Goal: Task Accomplishment & Management: Manage account settings

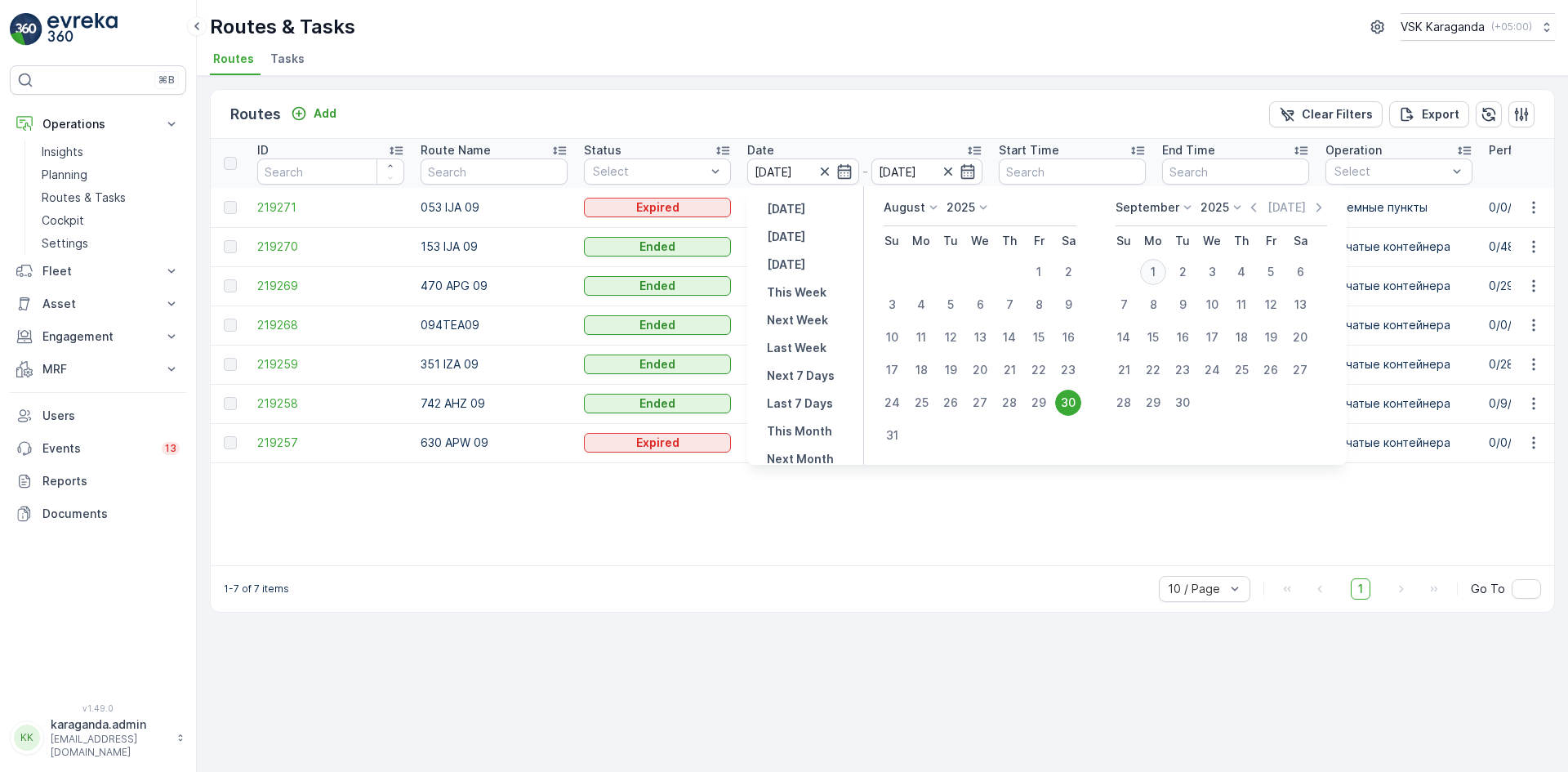
click at [1154, 280] on div "1" at bounding box center [1153, 272] width 26 height 26
type input "[DATE]"
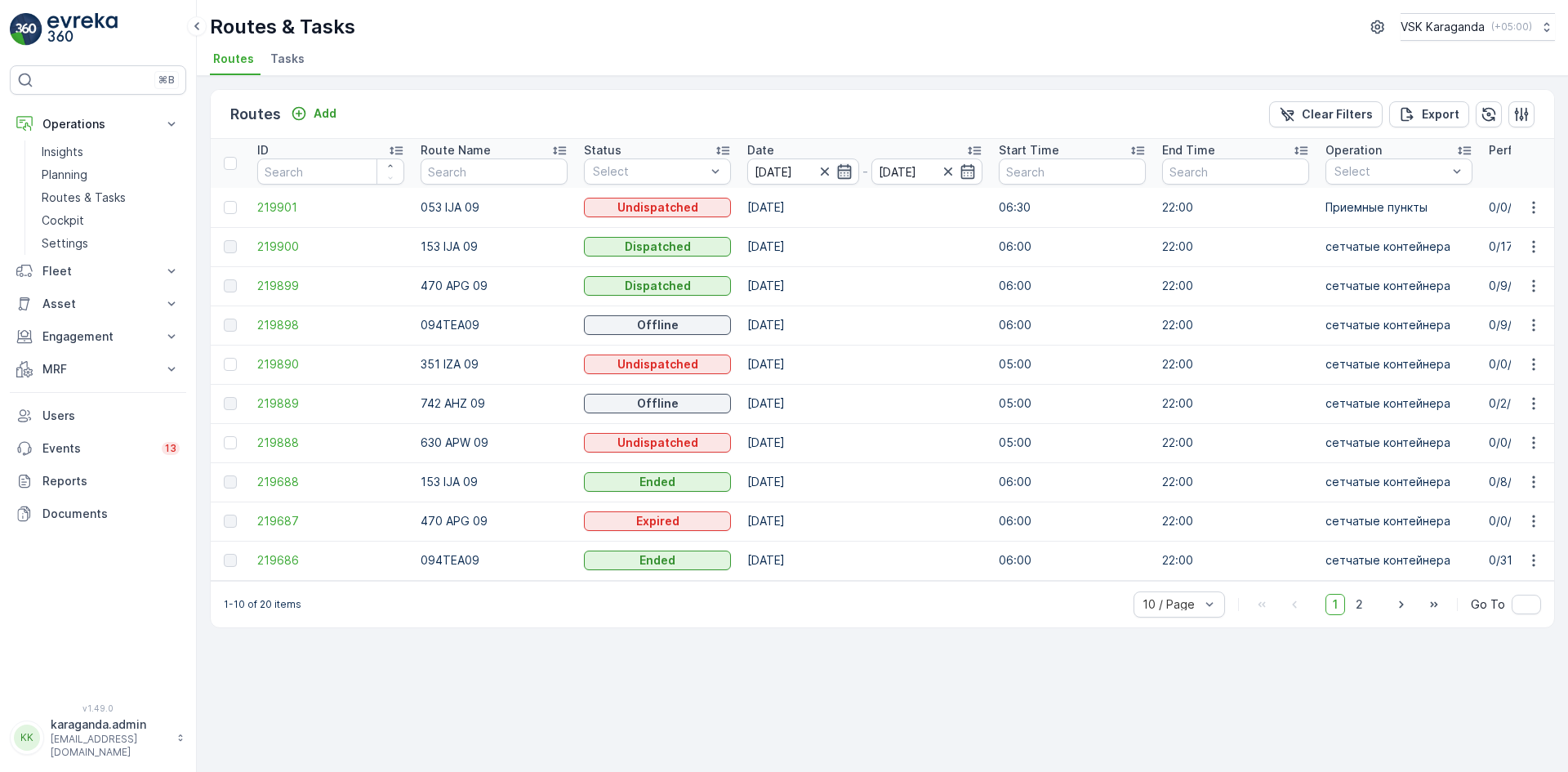
click at [851, 175] on icon "button" at bounding box center [844, 171] width 16 height 16
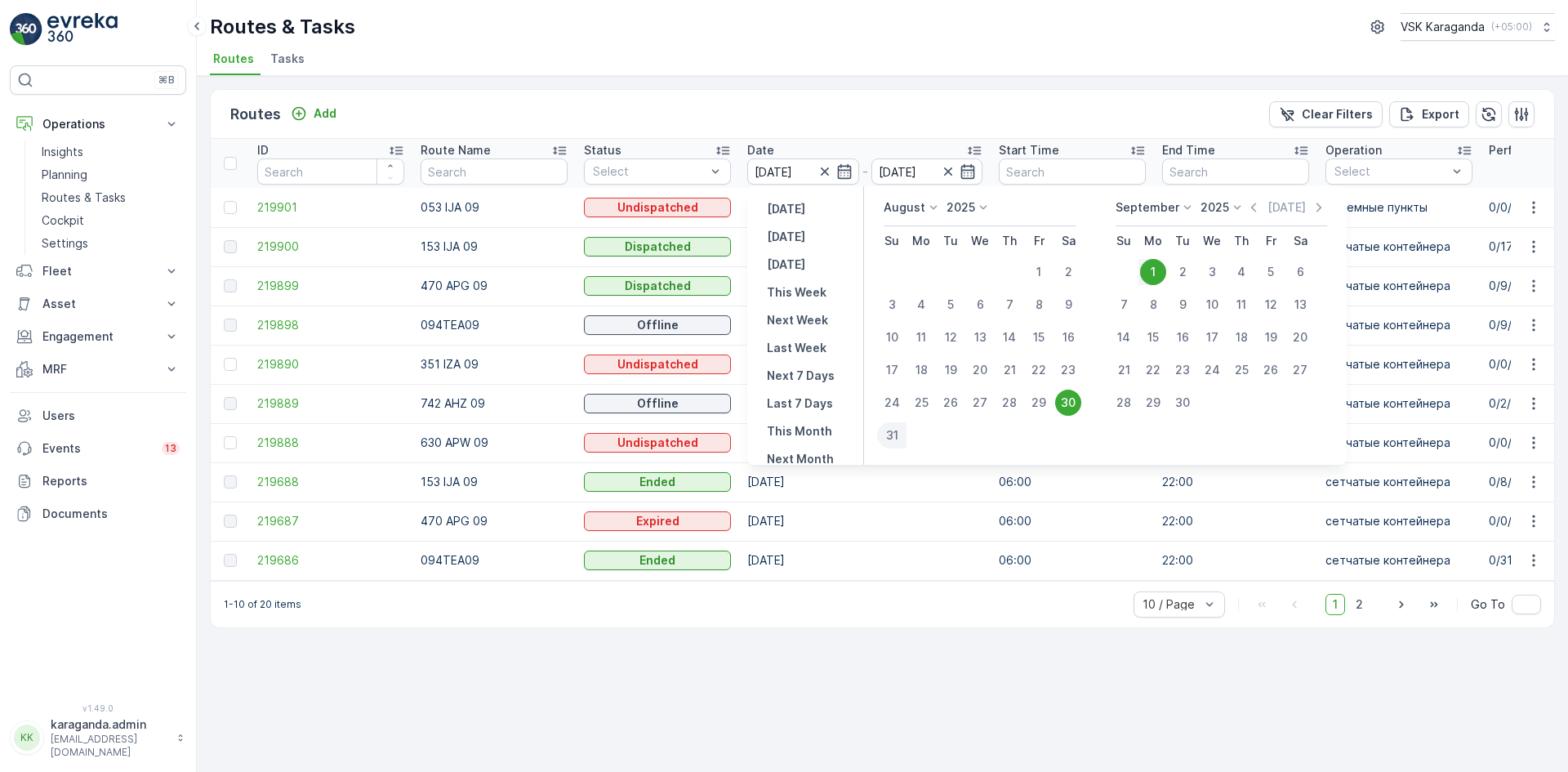
click at [1154, 275] on div "1" at bounding box center [1153, 272] width 26 height 26
type input "[DATE]"
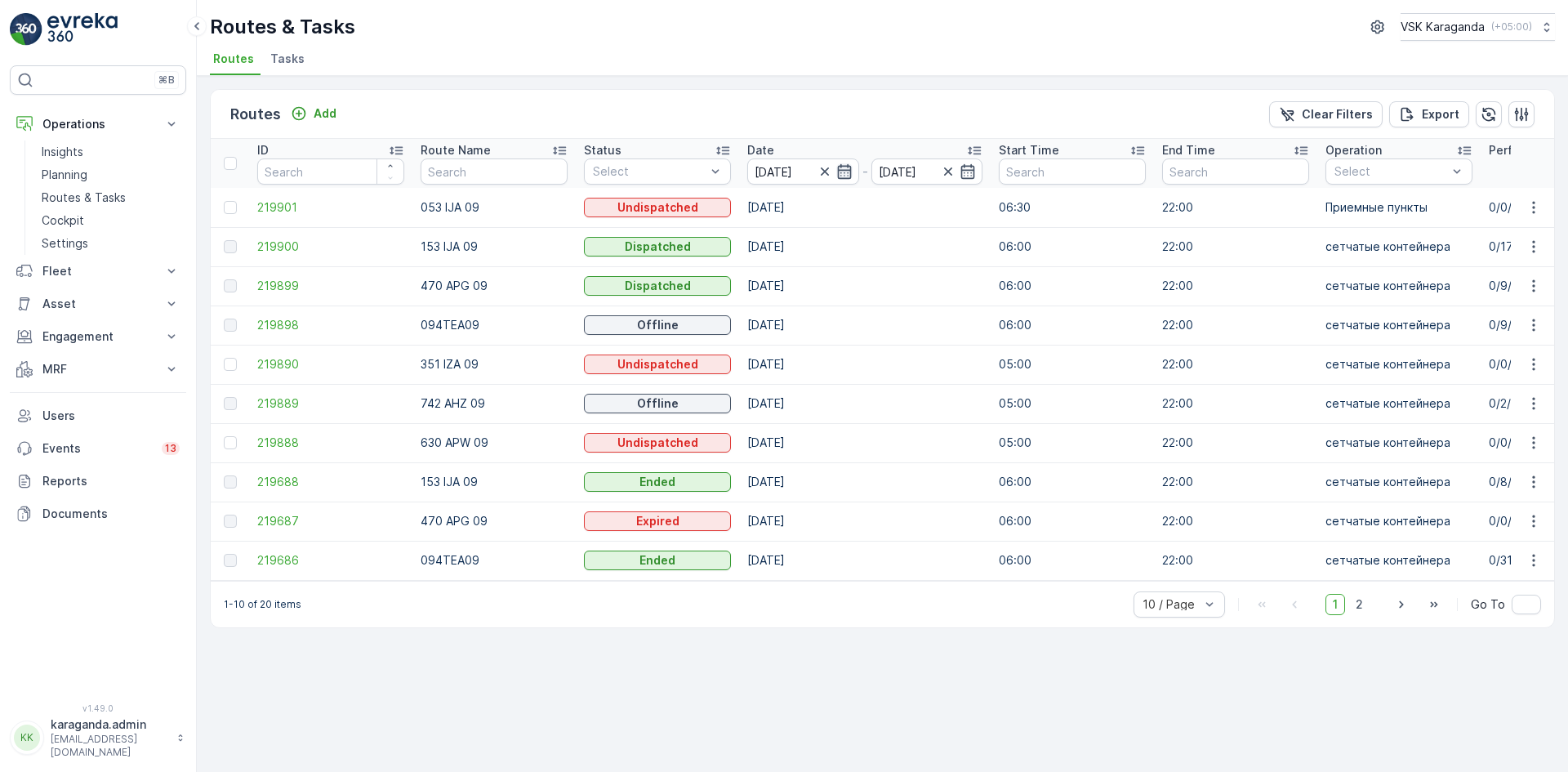
click at [841, 169] on icon "button" at bounding box center [844, 171] width 16 height 16
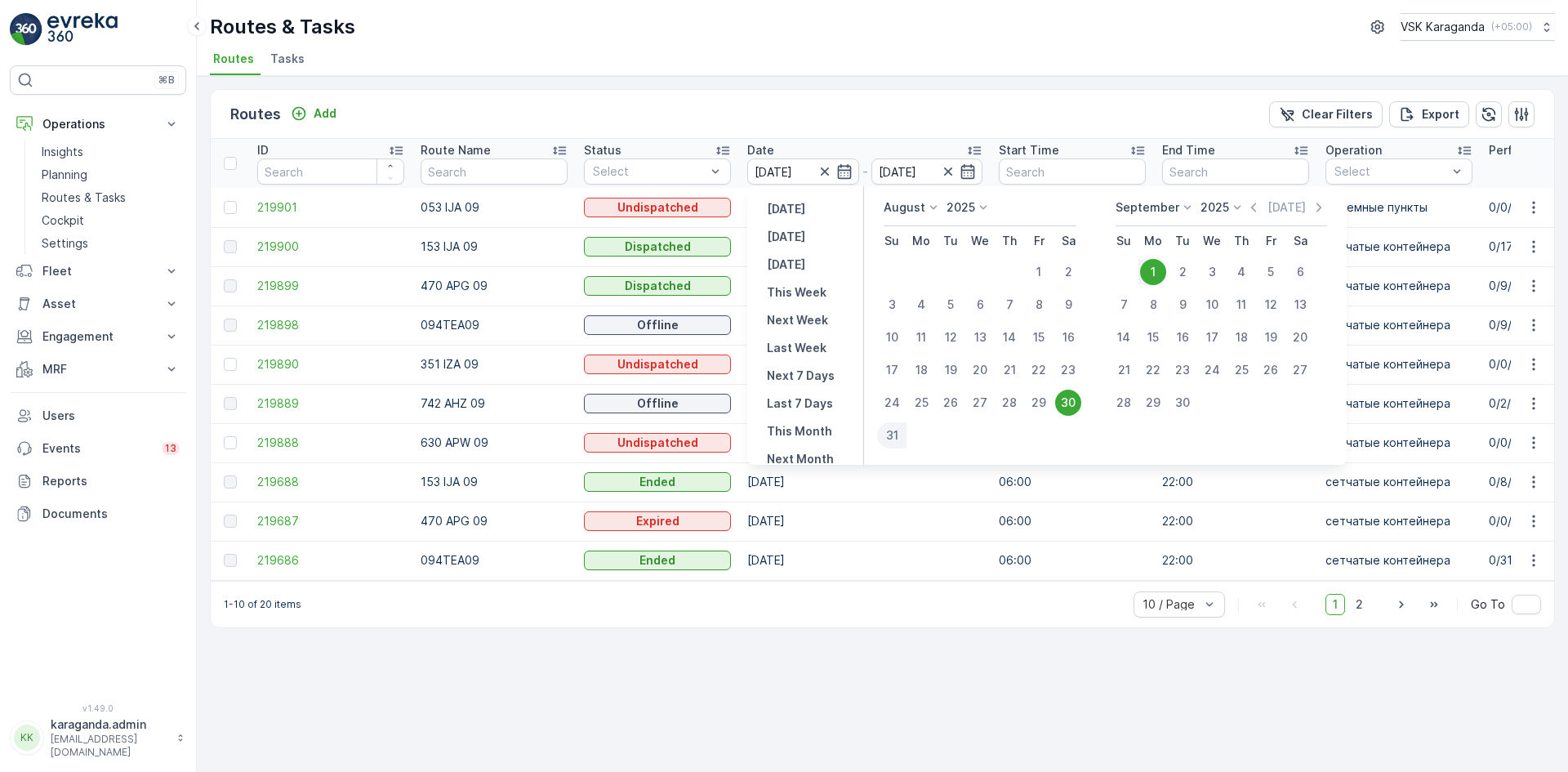
click at [1143, 265] on div "1" at bounding box center [1153, 272] width 26 height 26
type input "[DATE]"
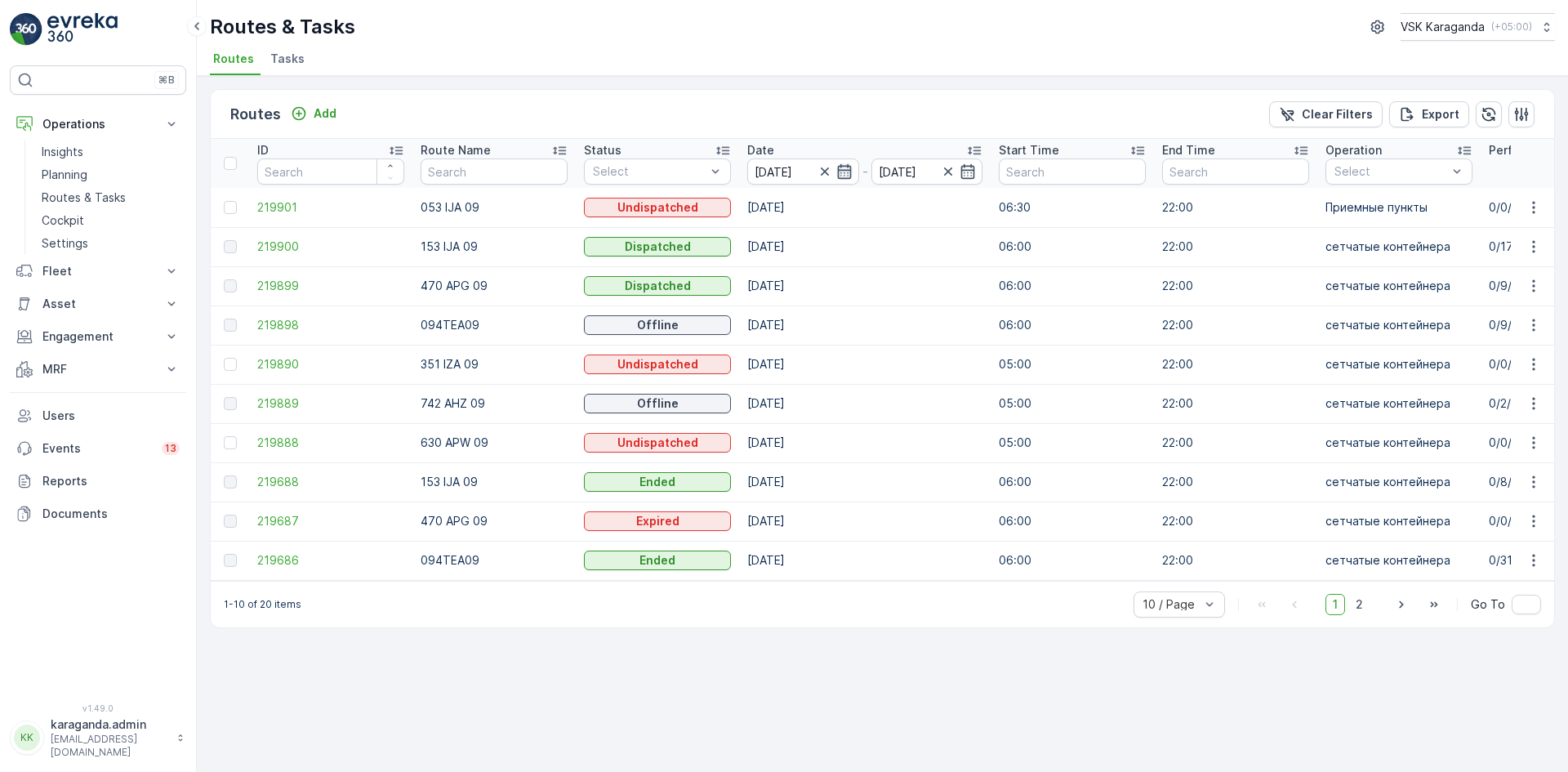
click at [840, 167] on icon "button" at bounding box center [844, 171] width 14 height 15
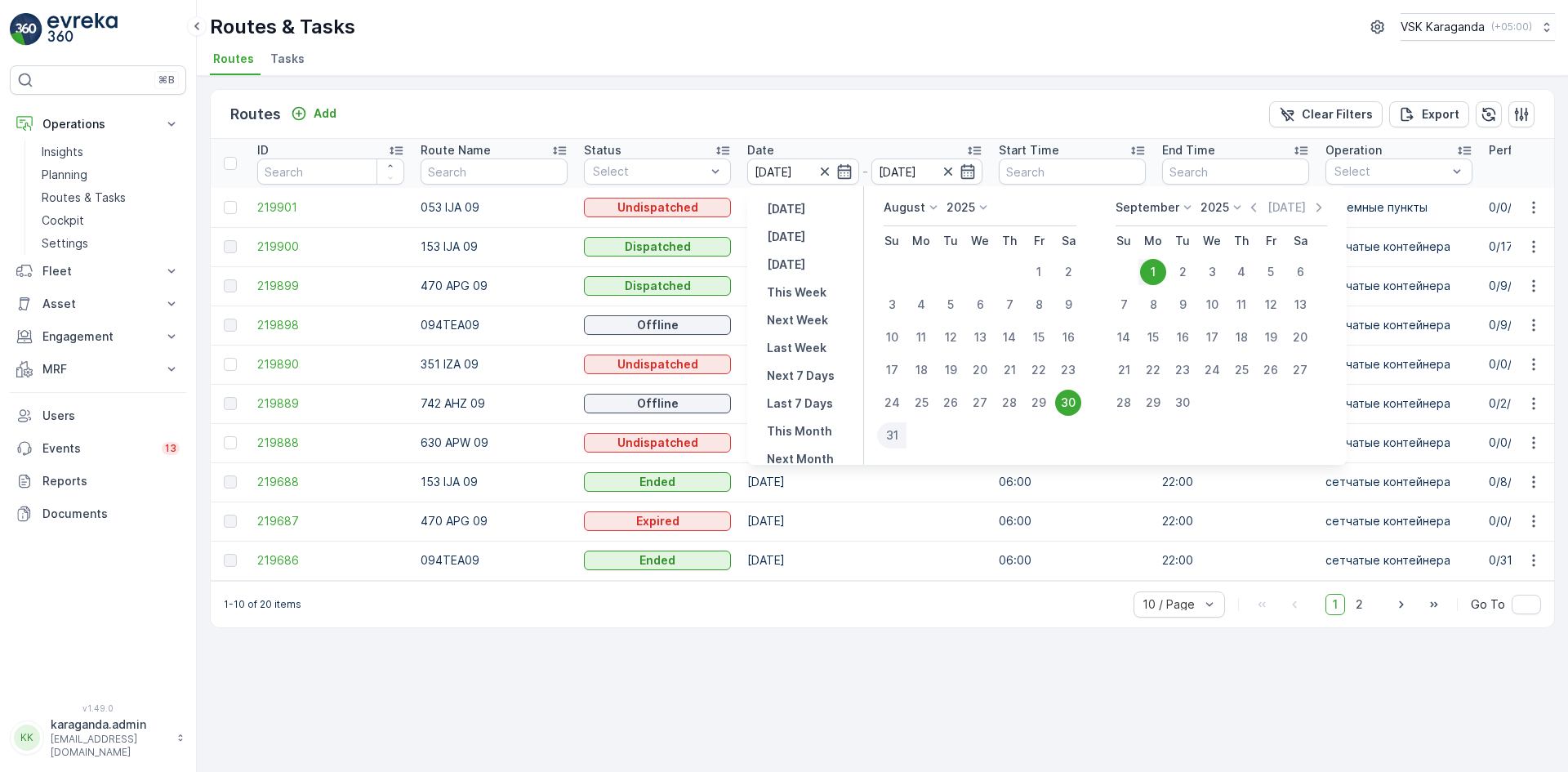
click at [1152, 275] on div "1" at bounding box center [1153, 272] width 26 height 26
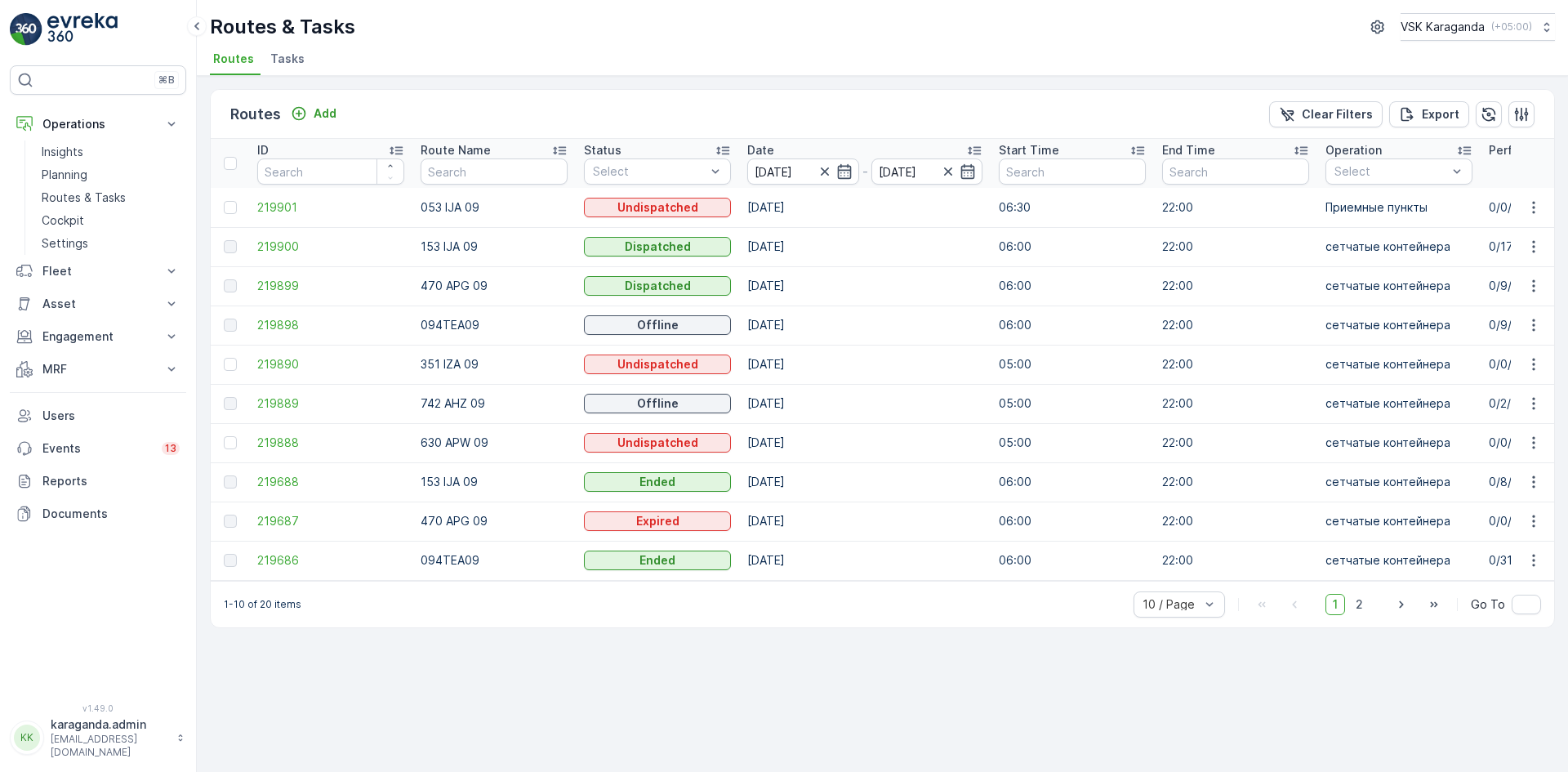
click at [1152, 275] on td "06:00" at bounding box center [1073, 286] width 164 height 40
click at [841, 171] on icon "button" at bounding box center [844, 171] width 14 height 15
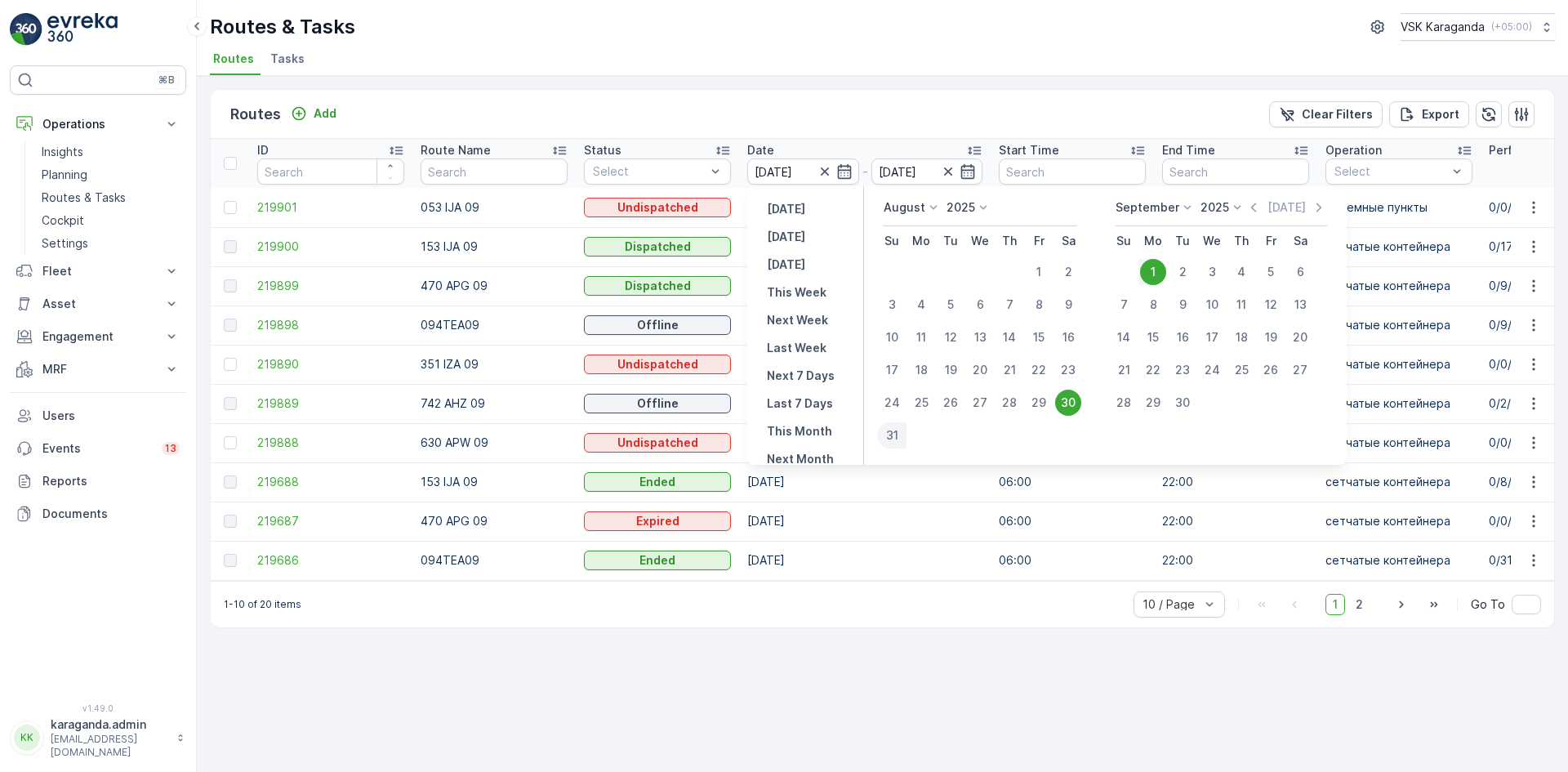
click at [899, 431] on div "31" at bounding box center [892, 435] width 29 height 26
type input "31.08.2025"
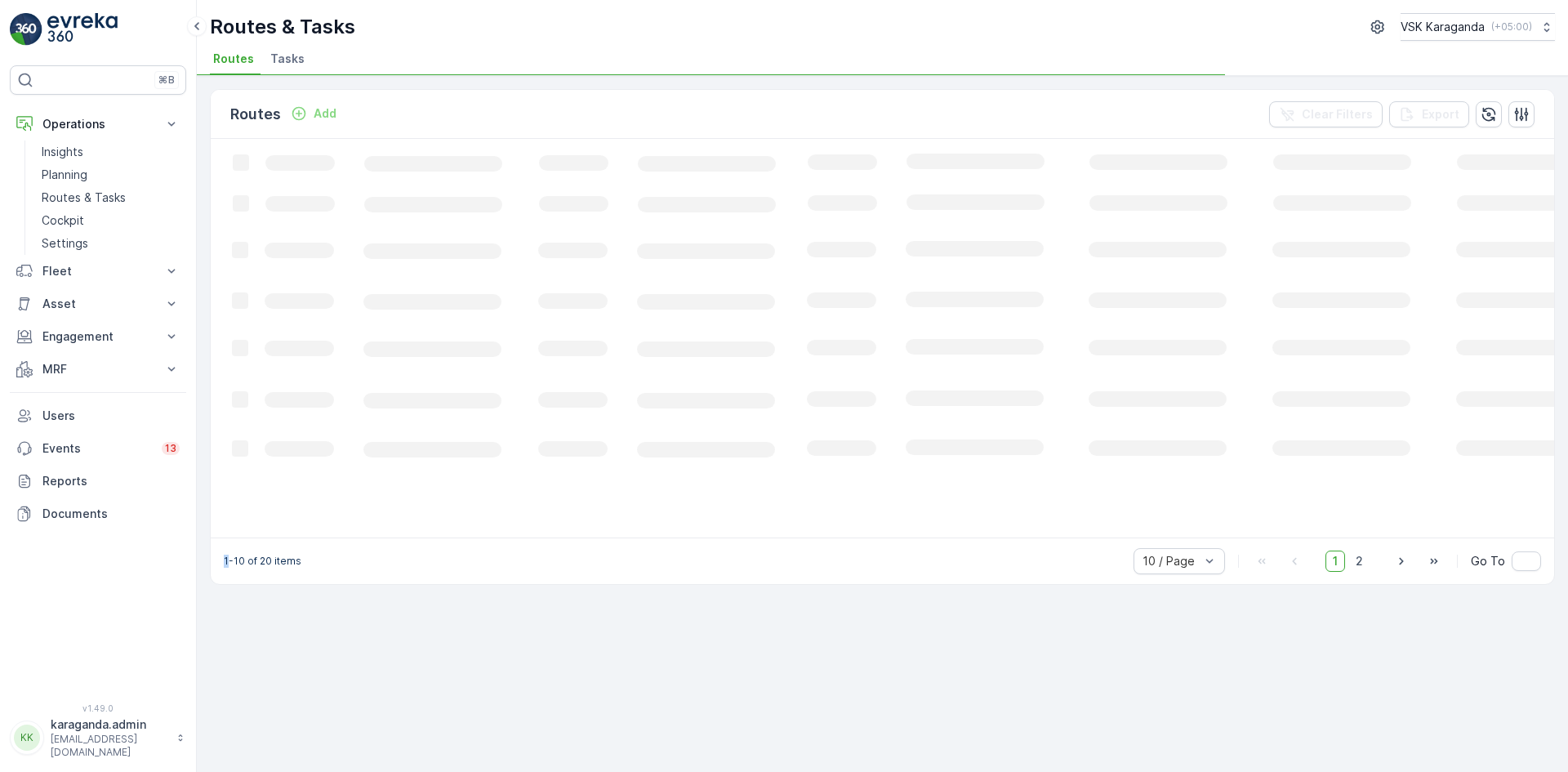
click at [834, 168] on rect at bounding box center [995, 337] width 1568 height 396
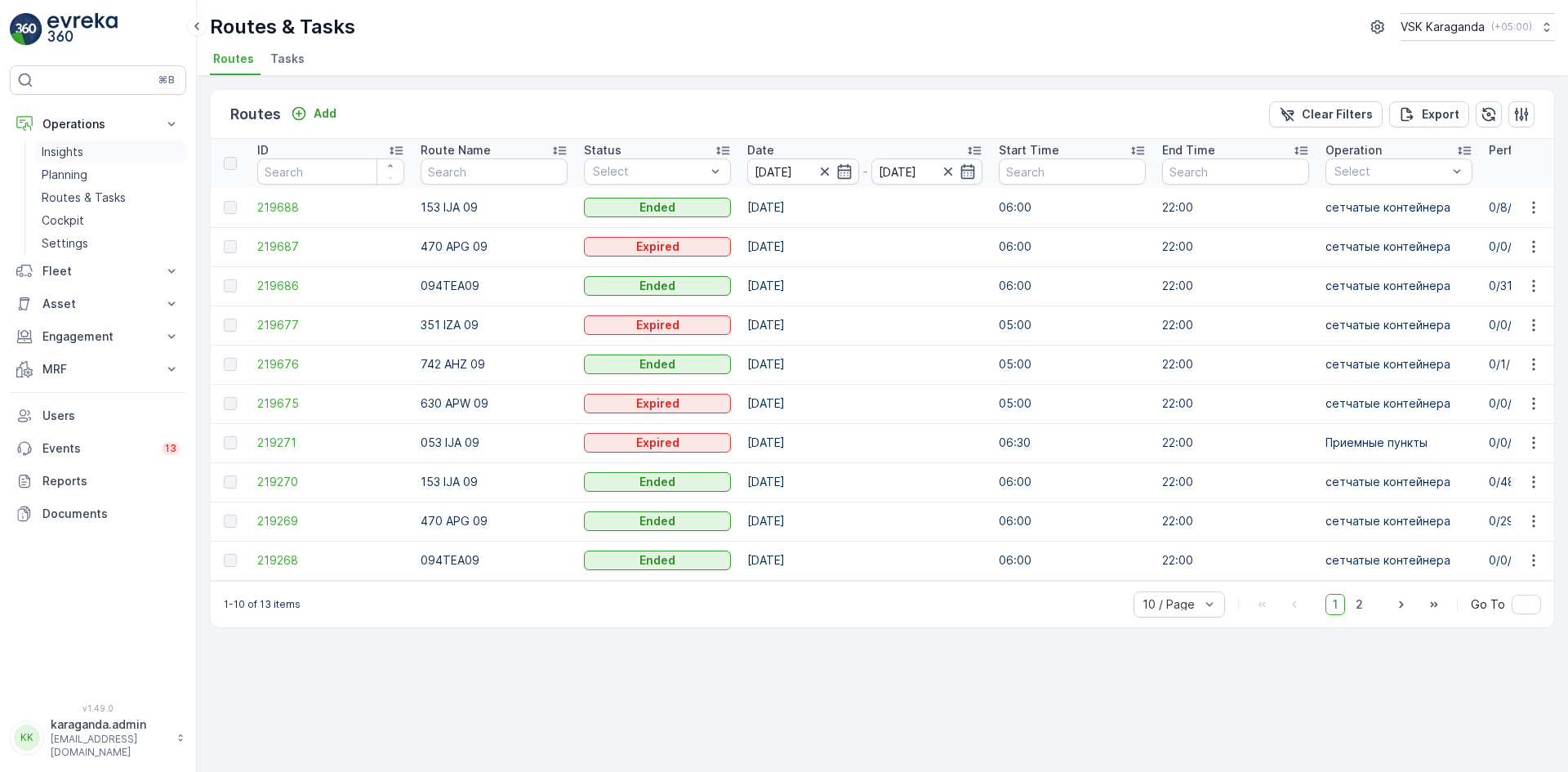
click at [78, 149] on p "Insights" at bounding box center [62, 152] width 41 height 16
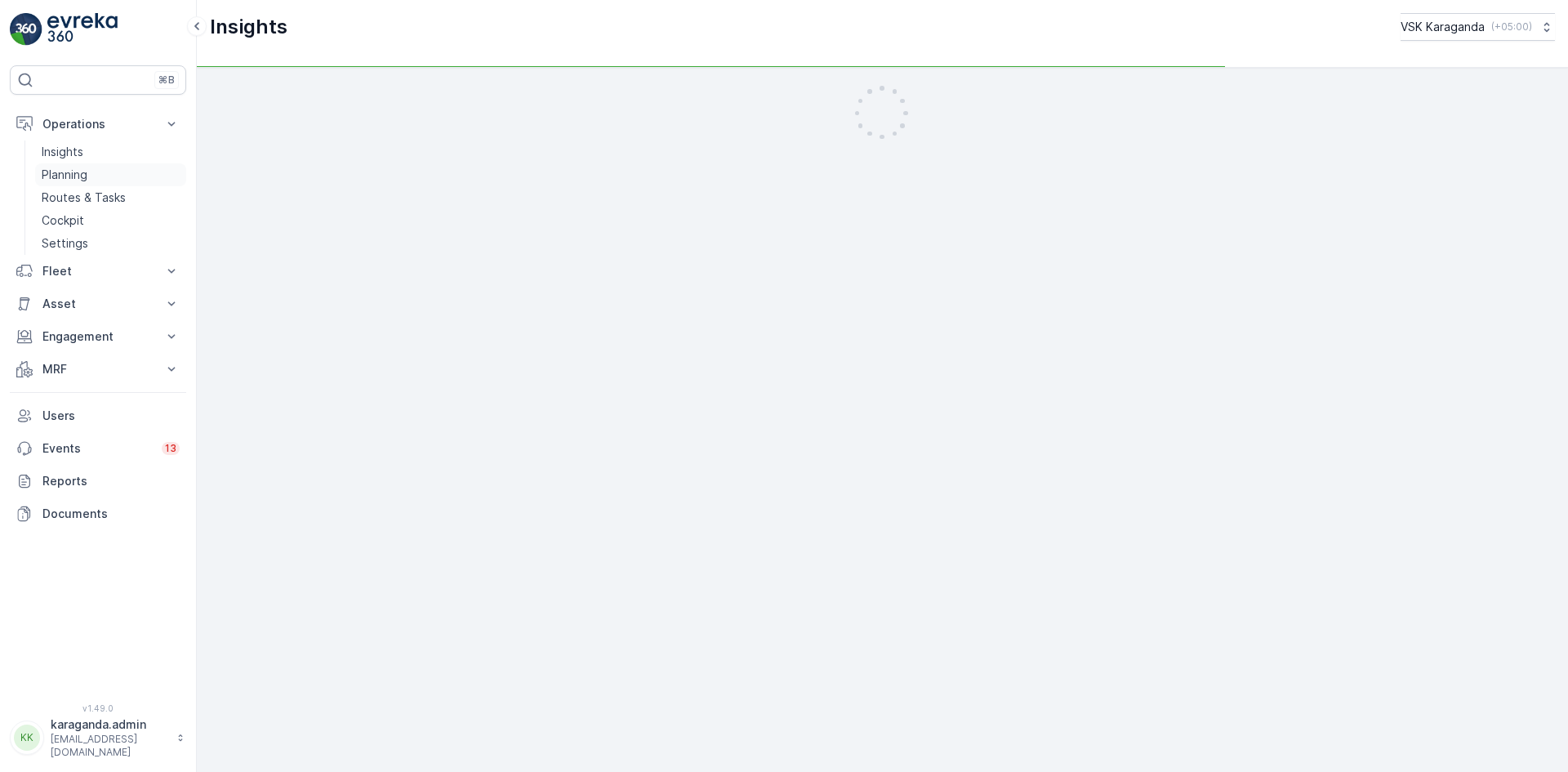
click at [72, 171] on p "Planning" at bounding box center [64, 174] width 46 height 16
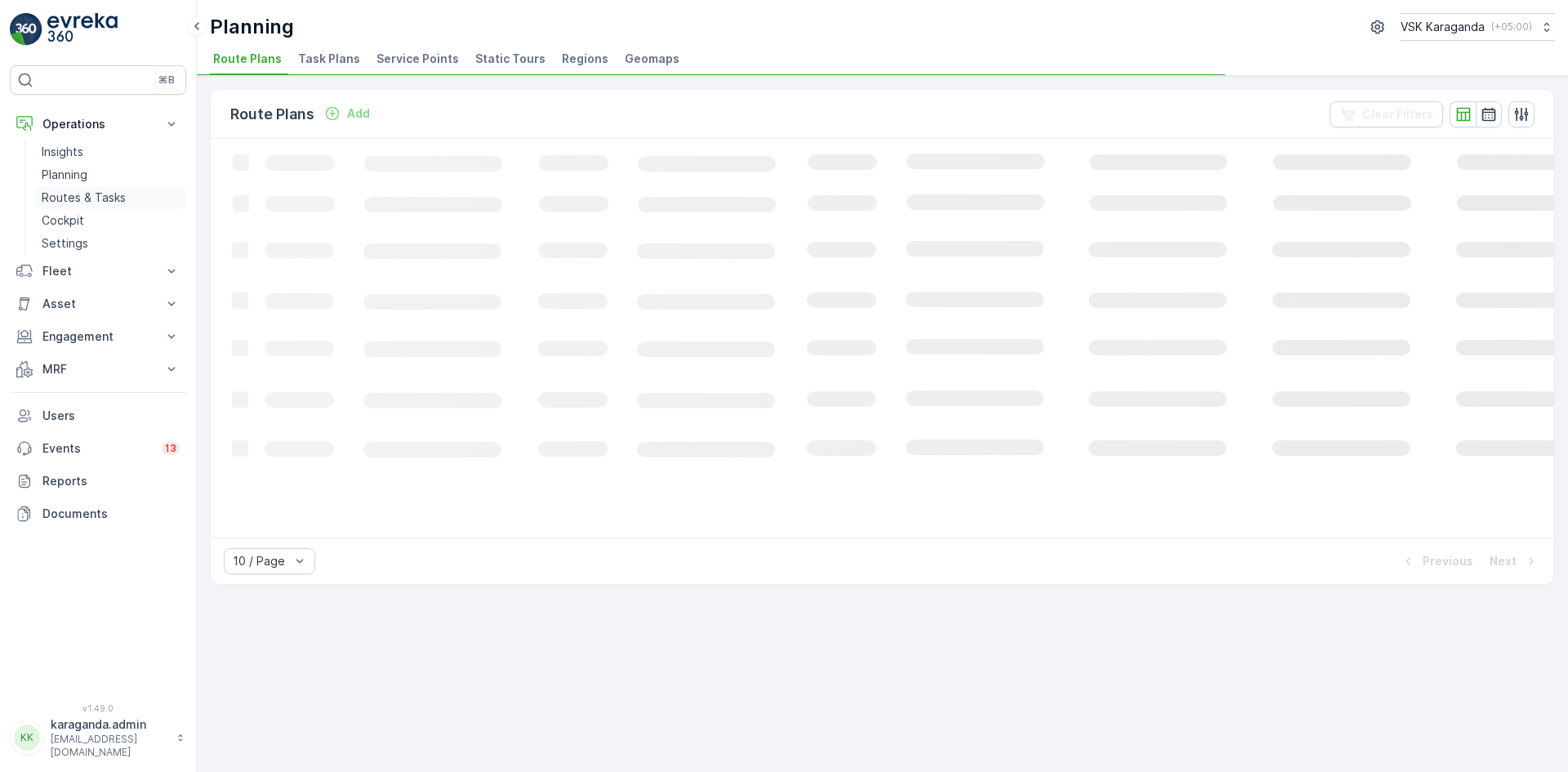
click at [78, 194] on p "Routes & Tasks" at bounding box center [84, 197] width 84 height 16
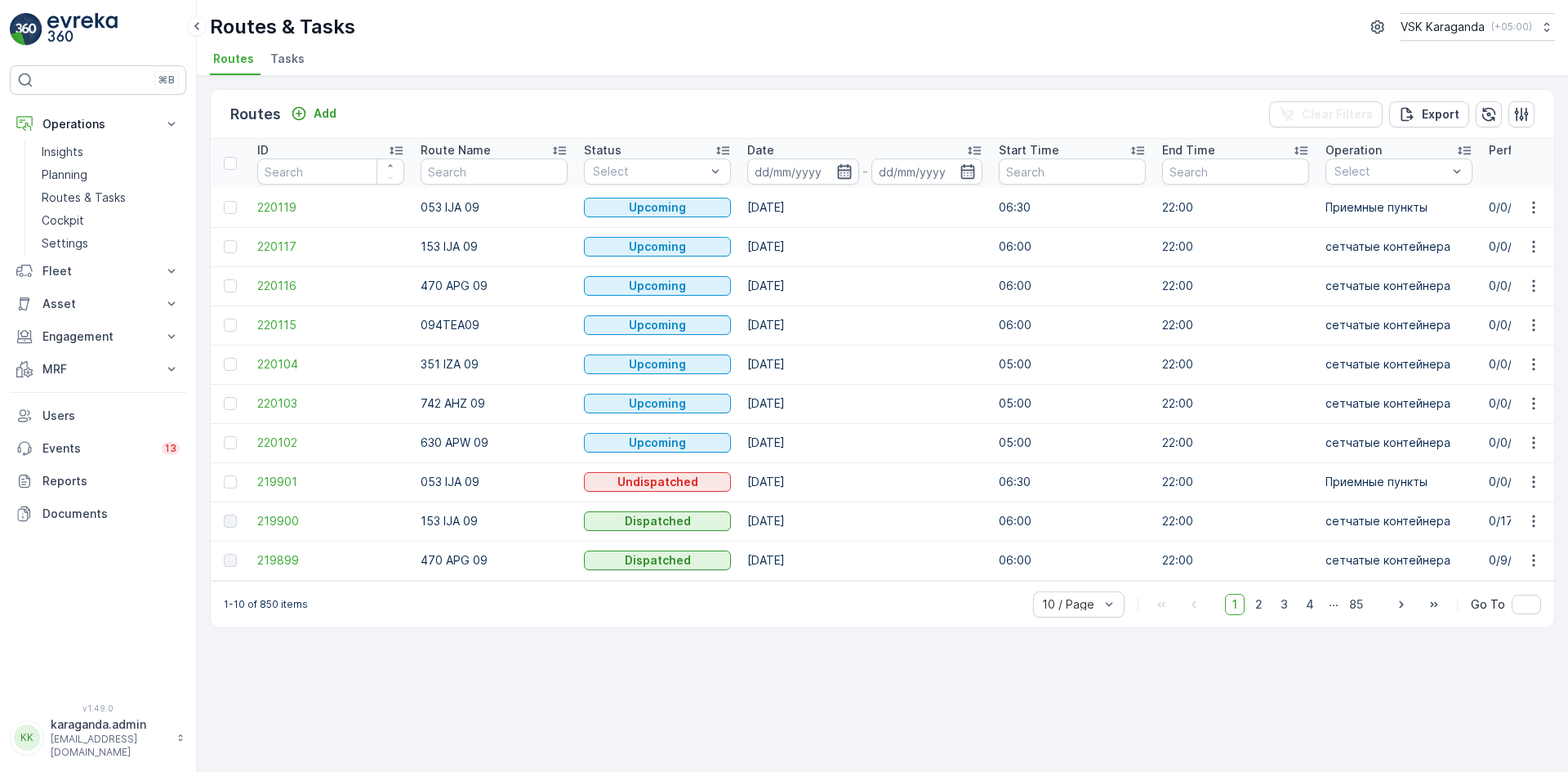
click at [843, 176] on icon "button" at bounding box center [844, 171] width 14 height 15
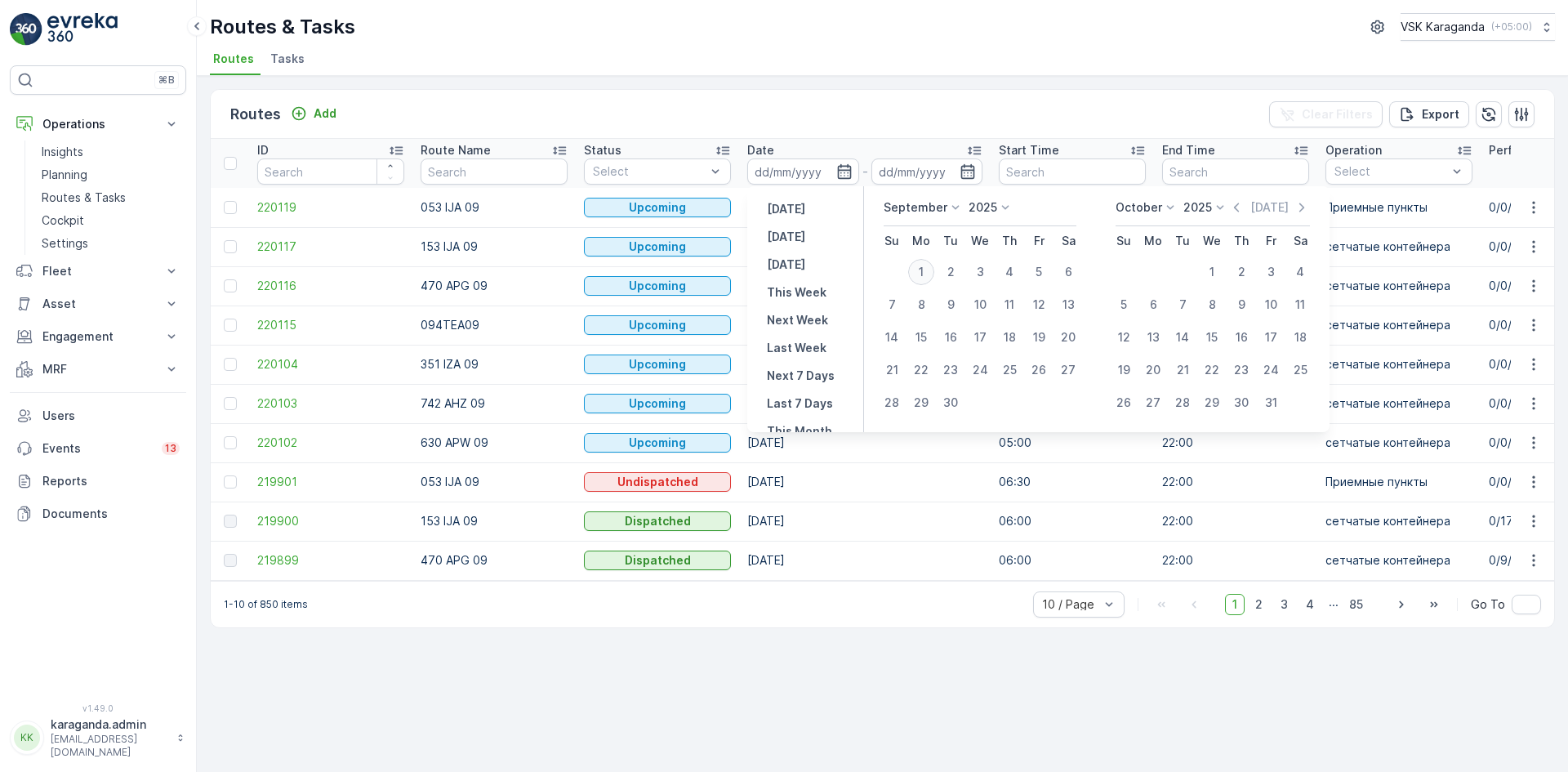
click at [920, 265] on div "1" at bounding box center [921, 272] width 26 height 26
type input "[DATE]"
click at [920, 265] on div "1" at bounding box center [921, 272] width 26 height 26
type input "[DATE]"
click at [920, 265] on div "1" at bounding box center [921, 272] width 26 height 26
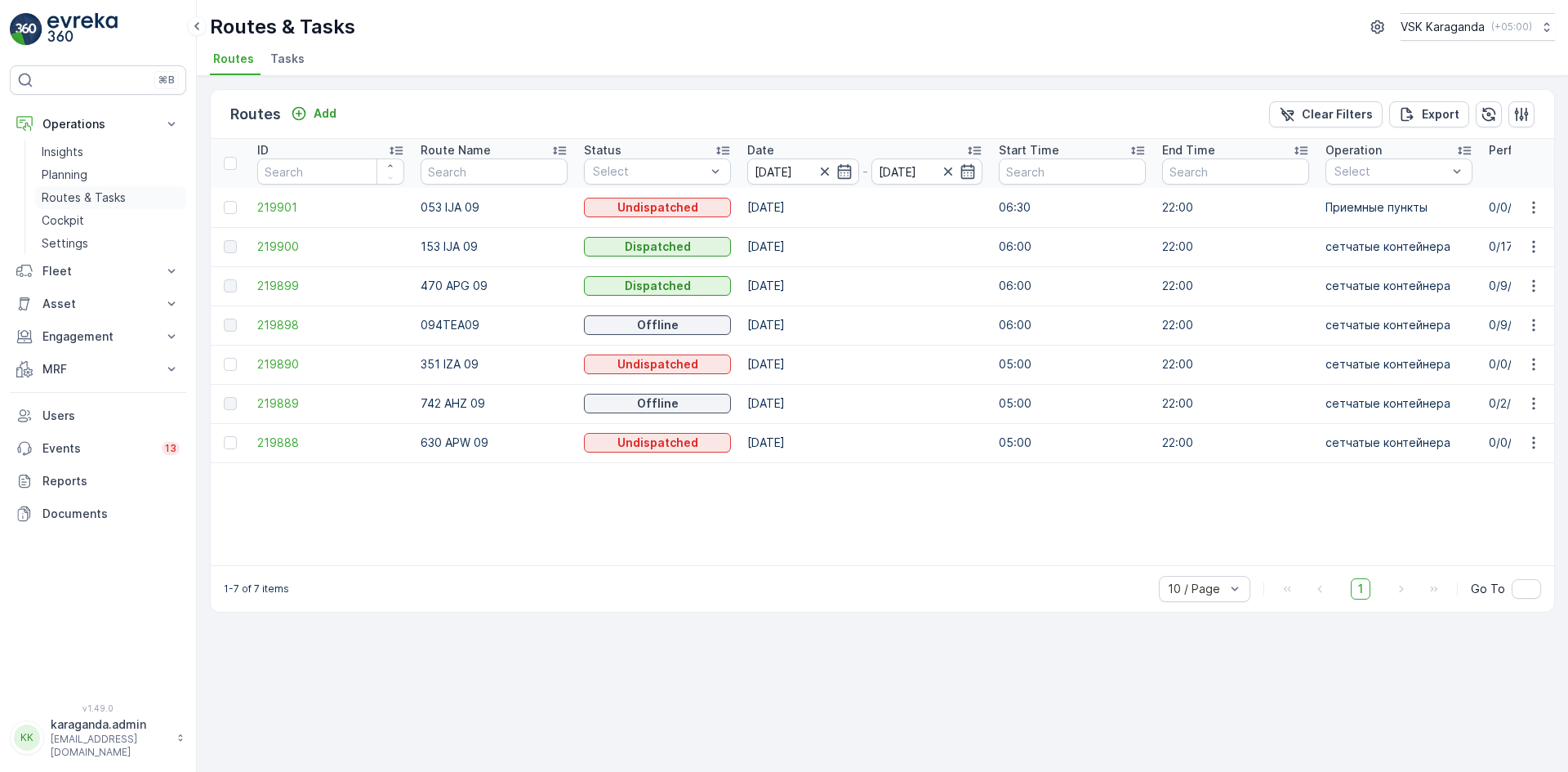
click at [59, 198] on p "Routes & Tasks" at bounding box center [84, 197] width 84 height 16
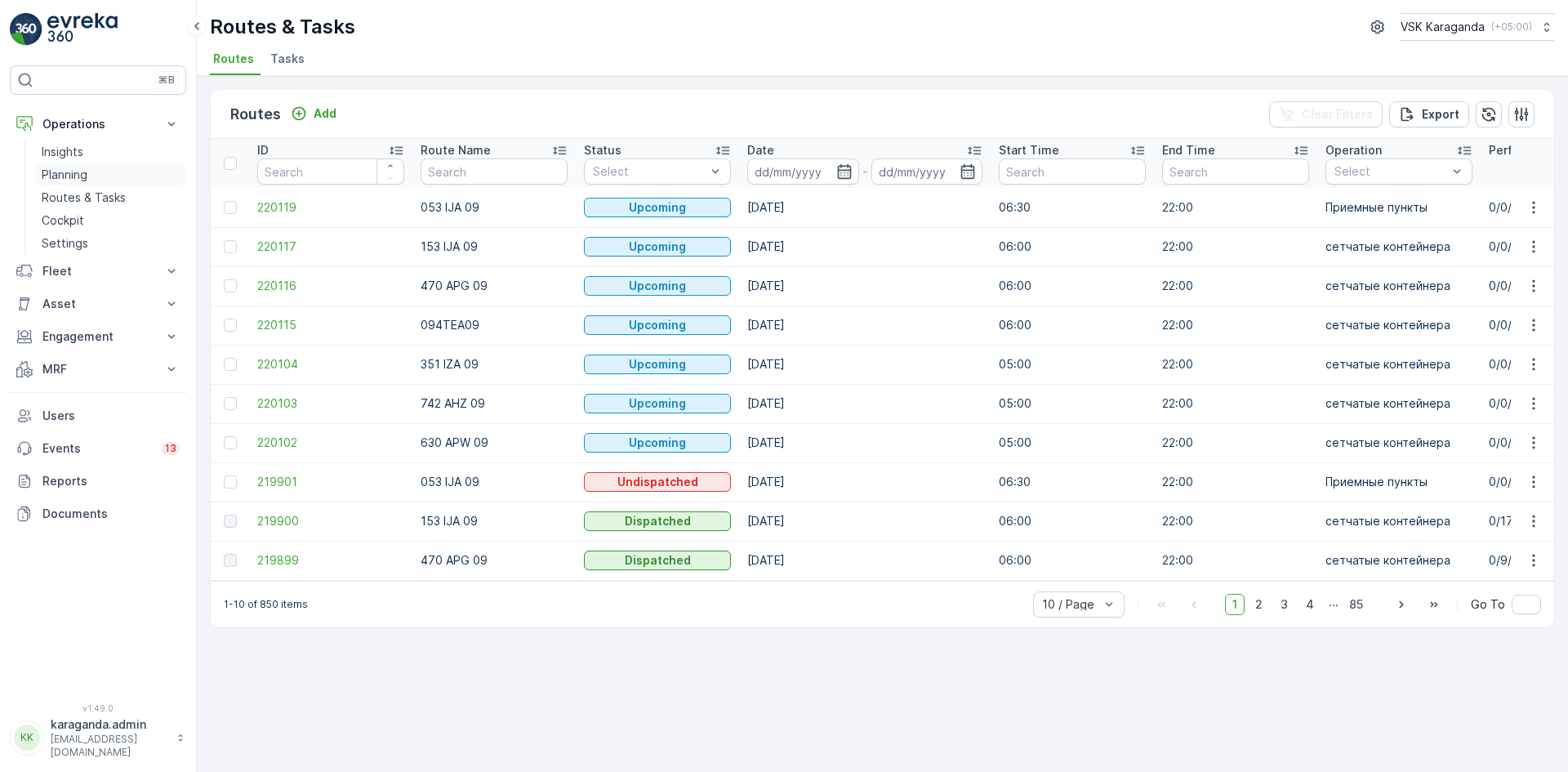
click at [67, 182] on p "Planning" at bounding box center [64, 174] width 46 height 16
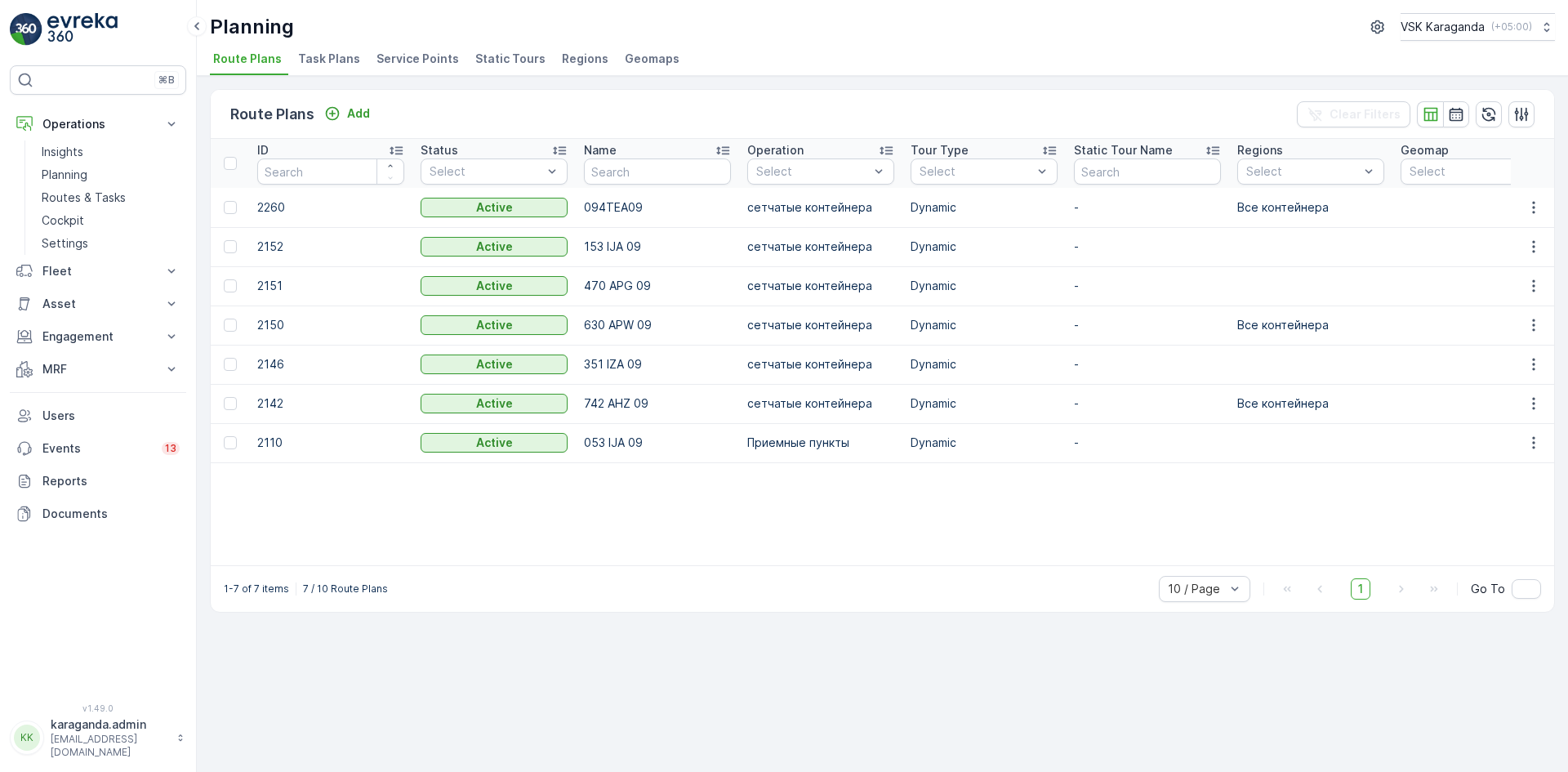
click at [421, 64] on span "Service Points" at bounding box center [418, 59] width 83 height 16
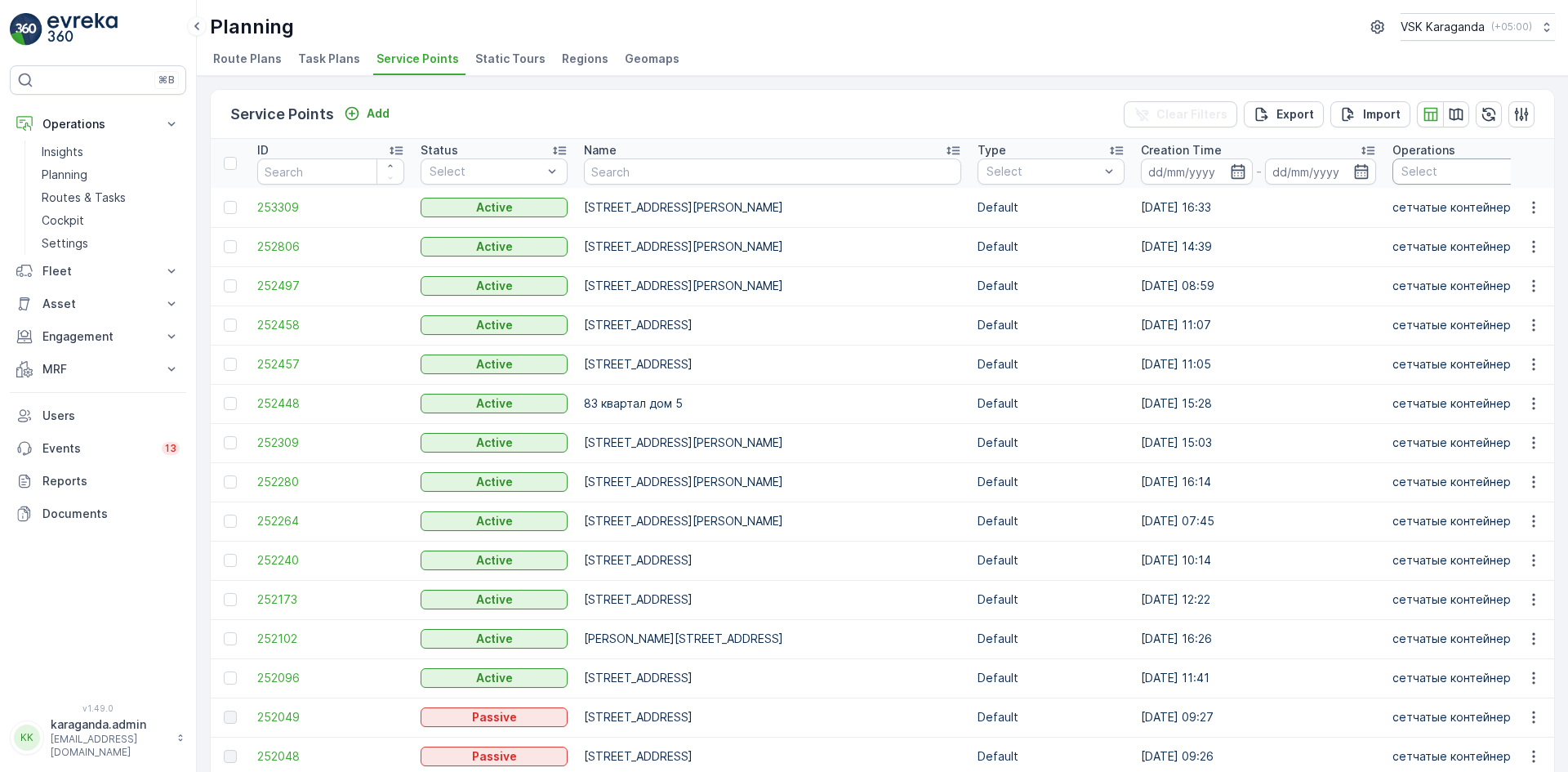
click at [1400, 177] on div at bounding box center [1458, 171] width 116 height 13
click at [1403, 259] on div "Приемные пункты" at bounding box center [1464, 254] width 123 height 16
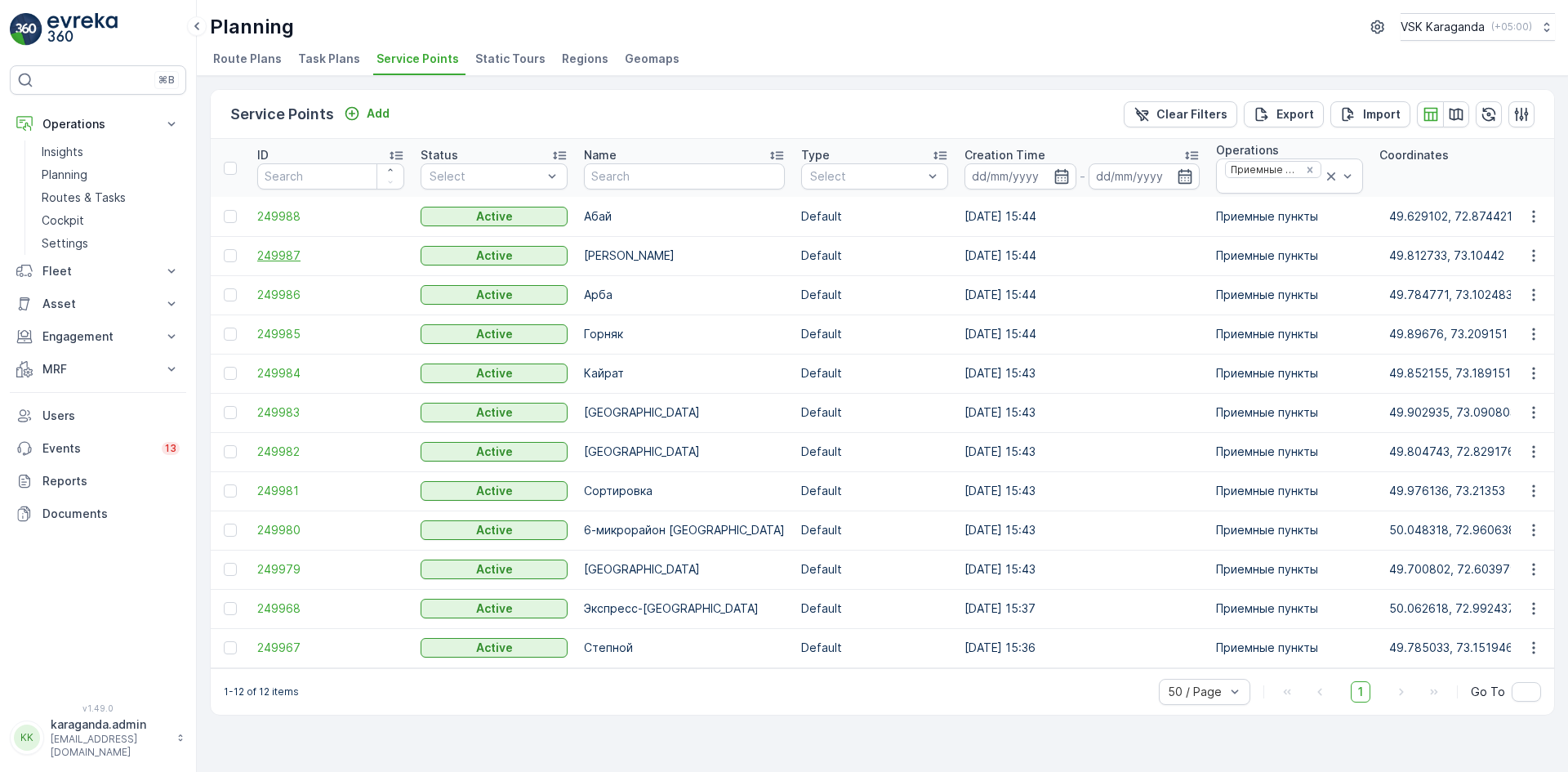
click at [274, 257] on span "249987" at bounding box center [331, 255] width 147 height 16
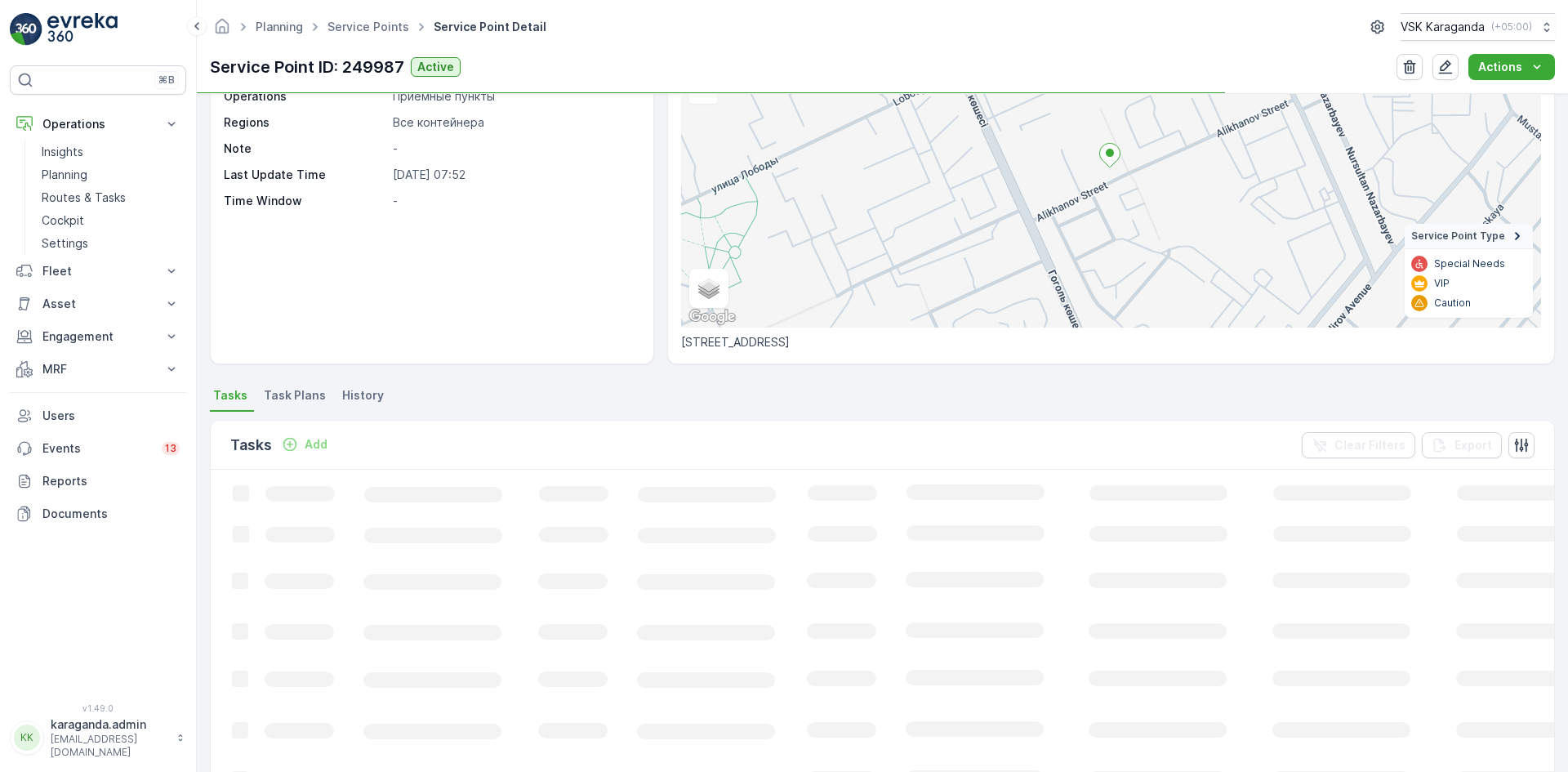
scroll to position [316, 0]
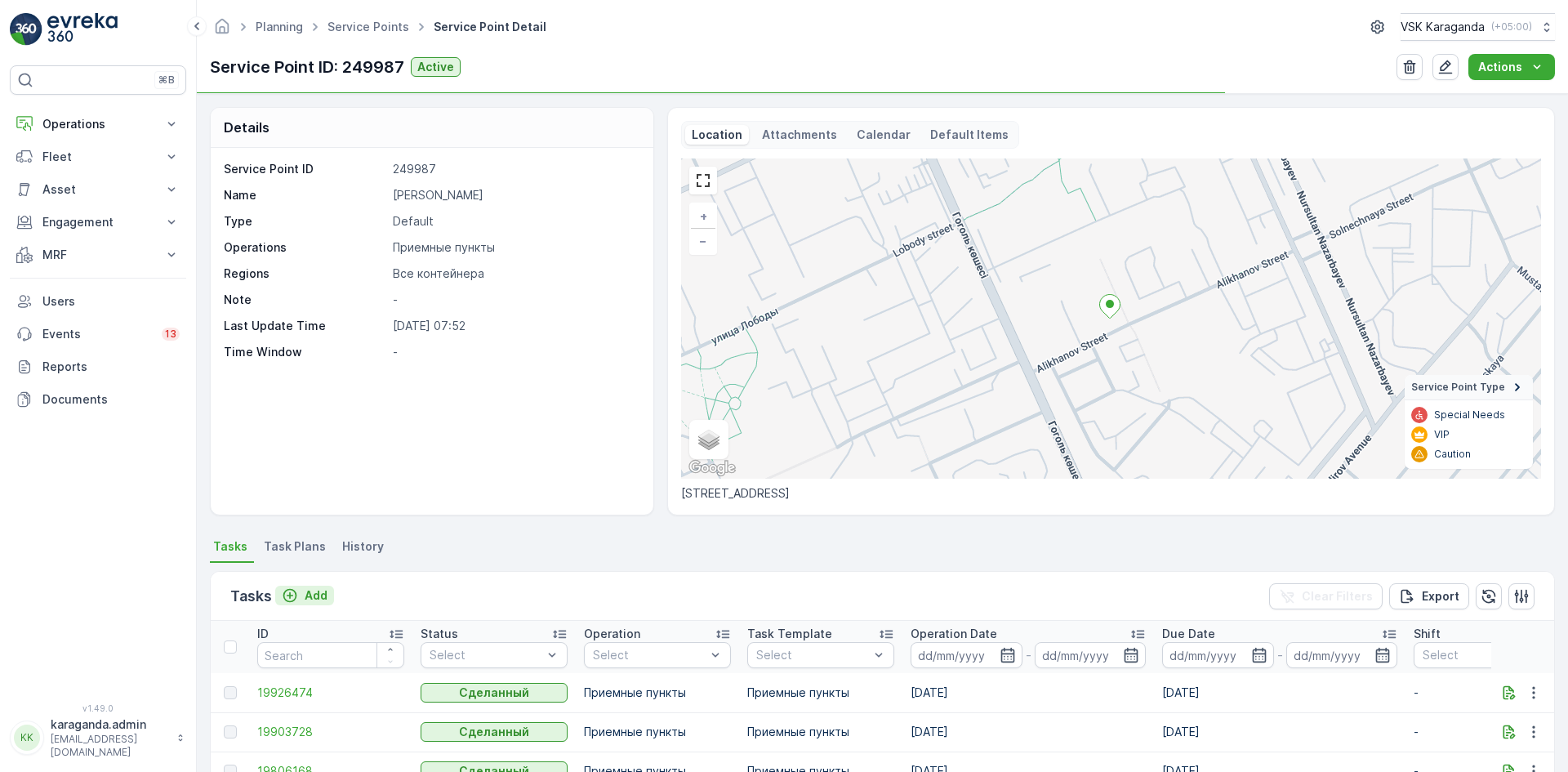
click at [319, 591] on p "Add" at bounding box center [316, 595] width 23 height 16
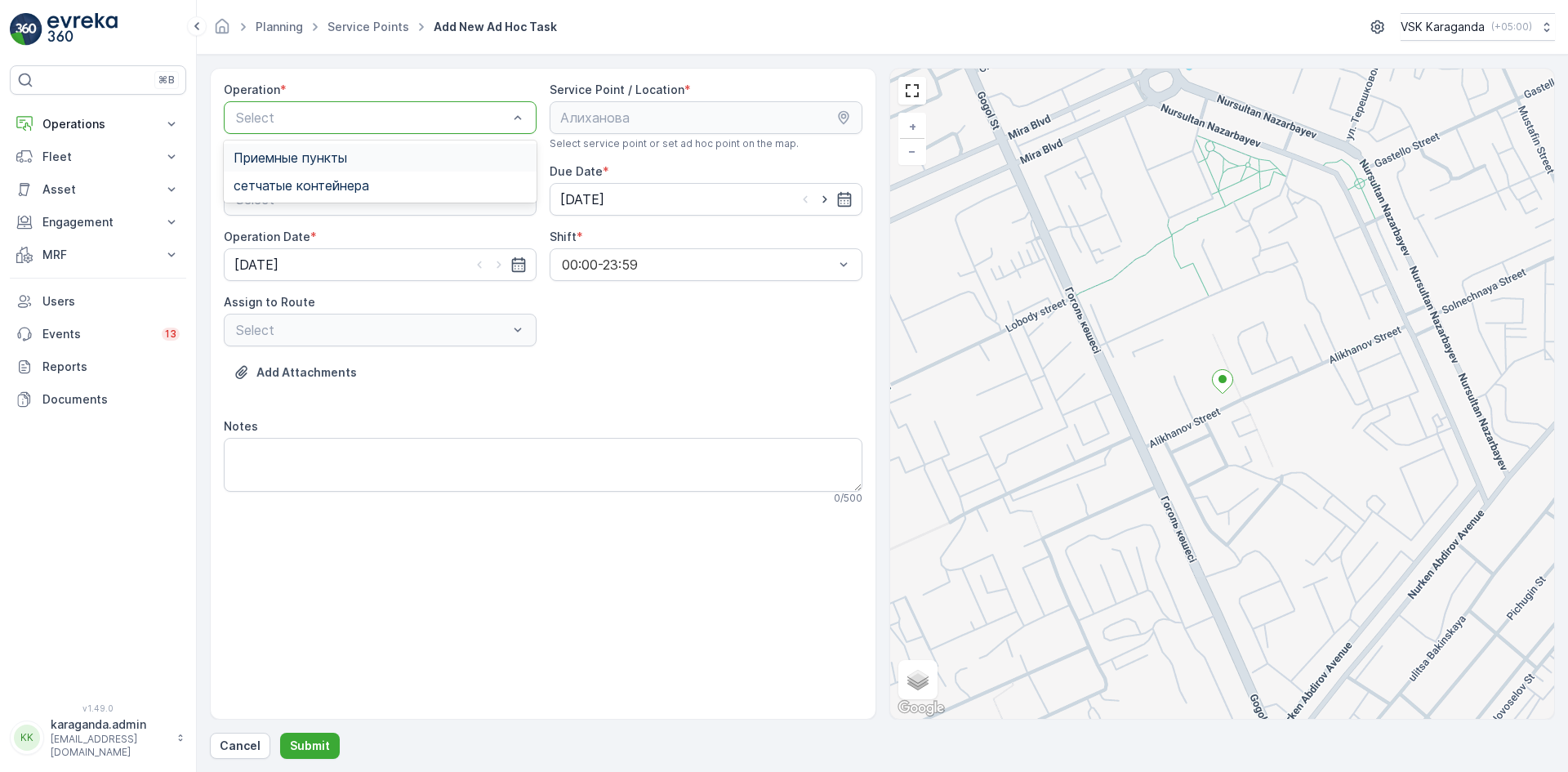
click at [401, 159] on div "Приемные пункты" at bounding box center [380, 157] width 293 height 15
click at [448, 333] on div at bounding box center [371, 329] width 275 height 15
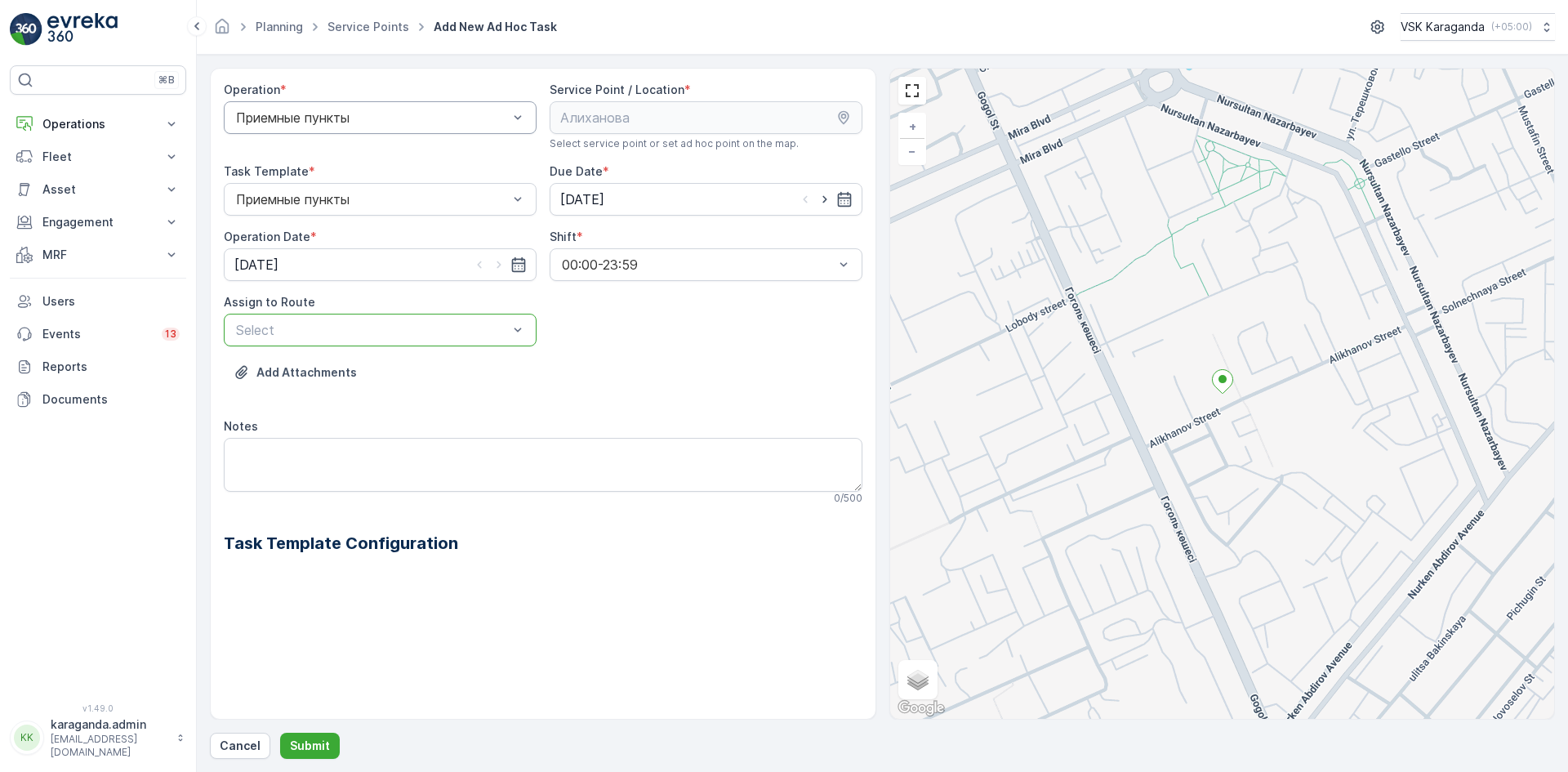
click at [447, 333] on div at bounding box center [371, 329] width 275 height 15
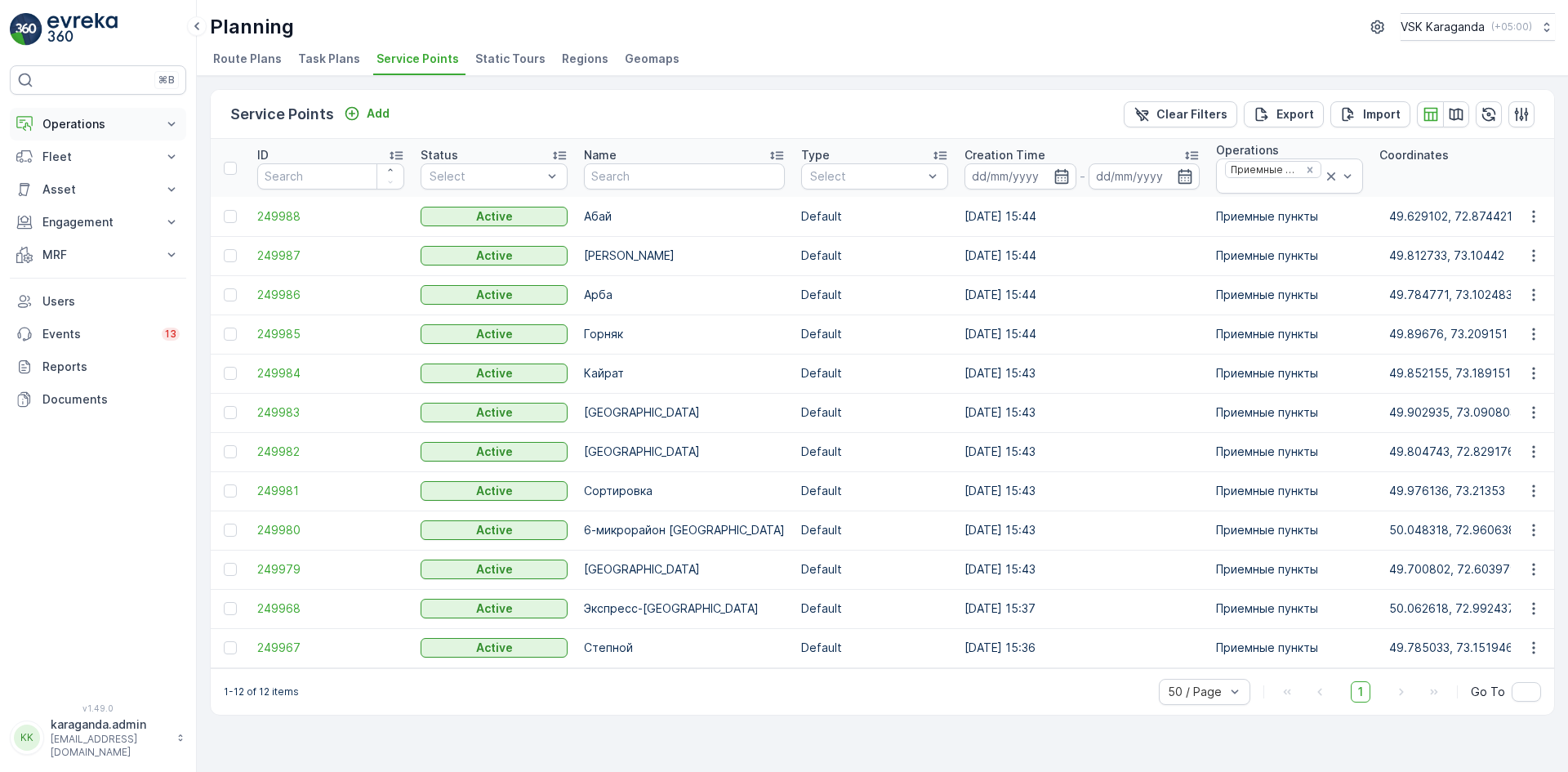
click at [80, 127] on p "Operations" at bounding box center [97, 124] width 111 height 16
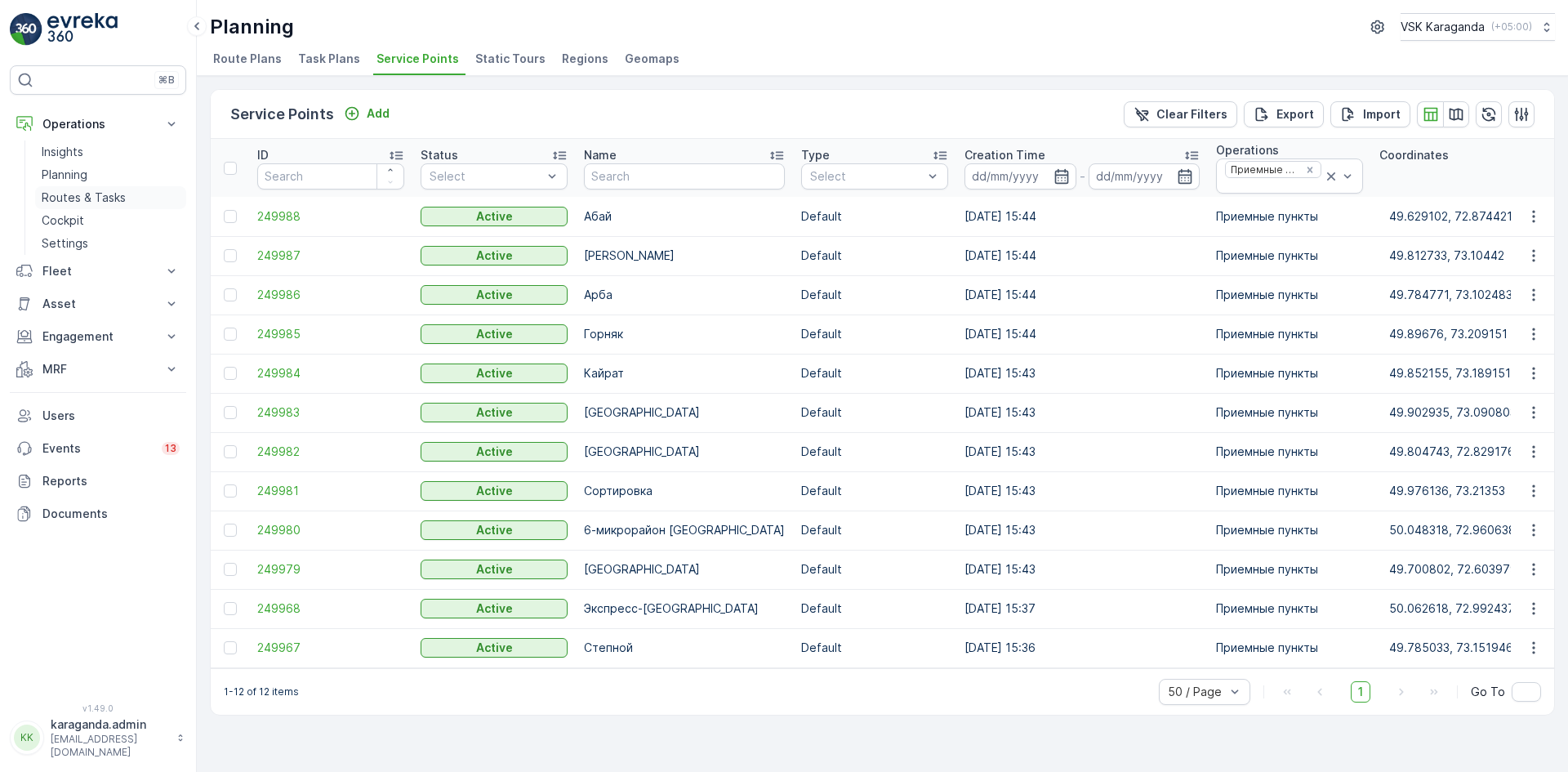
drag, startPoint x: 65, startPoint y: 195, endPoint x: 79, endPoint y: 193, distance: 14.1
click at [65, 195] on p "Routes & Tasks" at bounding box center [84, 197] width 84 height 16
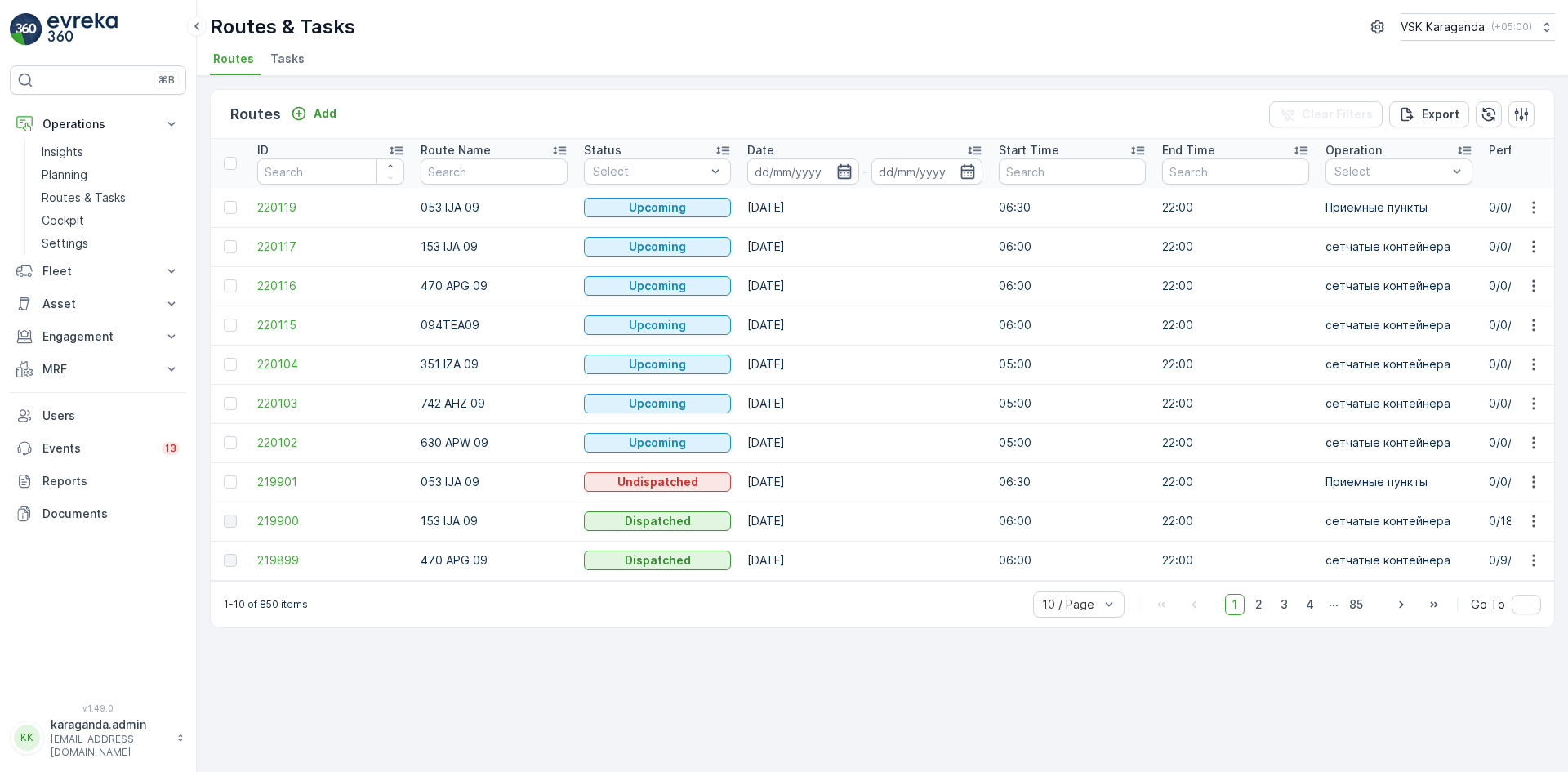
click at [852, 176] on icon "button" at bounding box center [844, 171] width 16 height 16
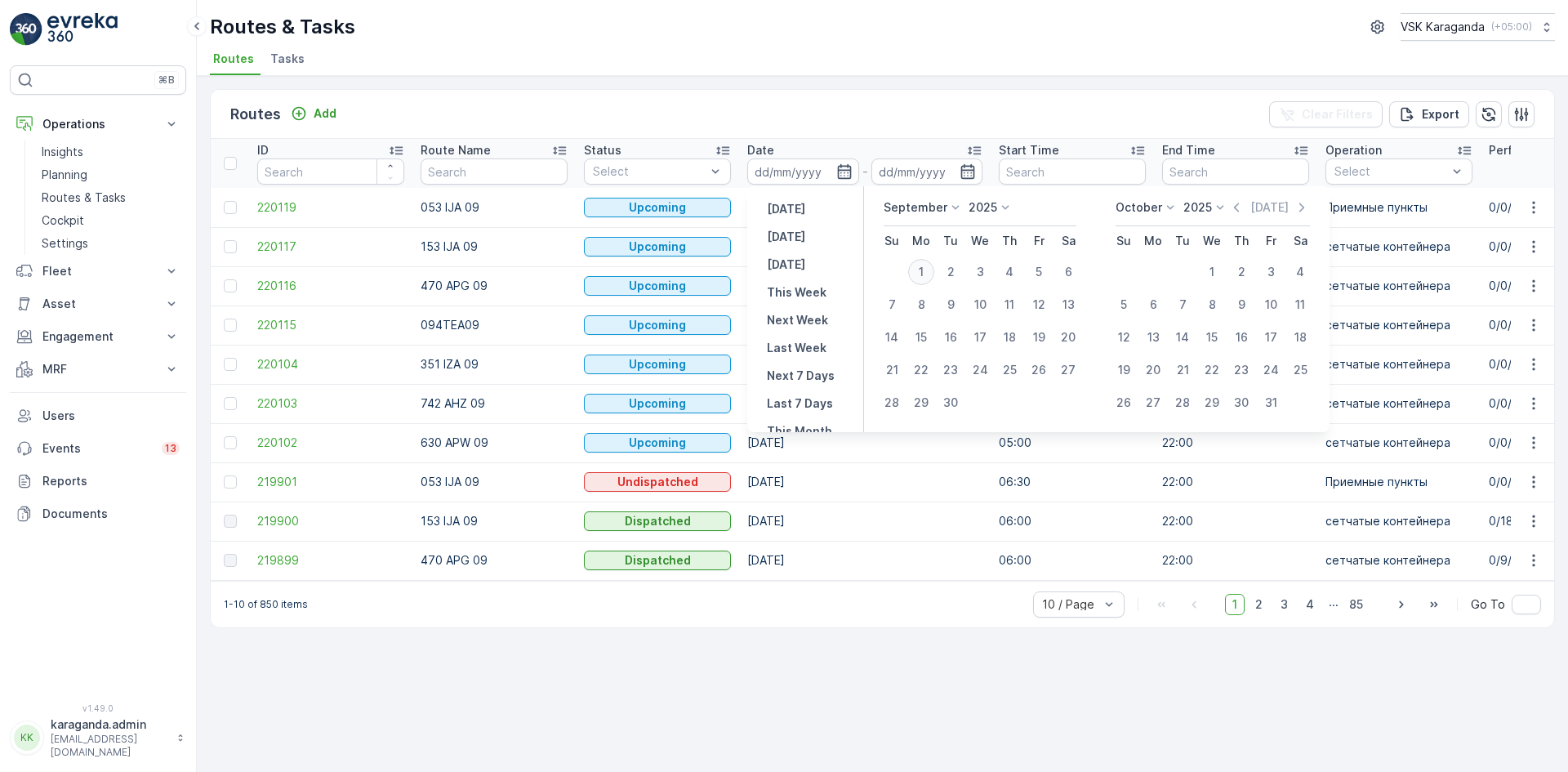
click at [924, 271] on div "1" at bounding box center [921, 272] width 26 height 26
type input "[DATE]"
click at [924, 271] on div "1" at bounding box center [921, 272] width 26 height 26
type input "[DATE]"
click at [924, 273] on div "1" at bounding box center [921, 272] width 26 height 26
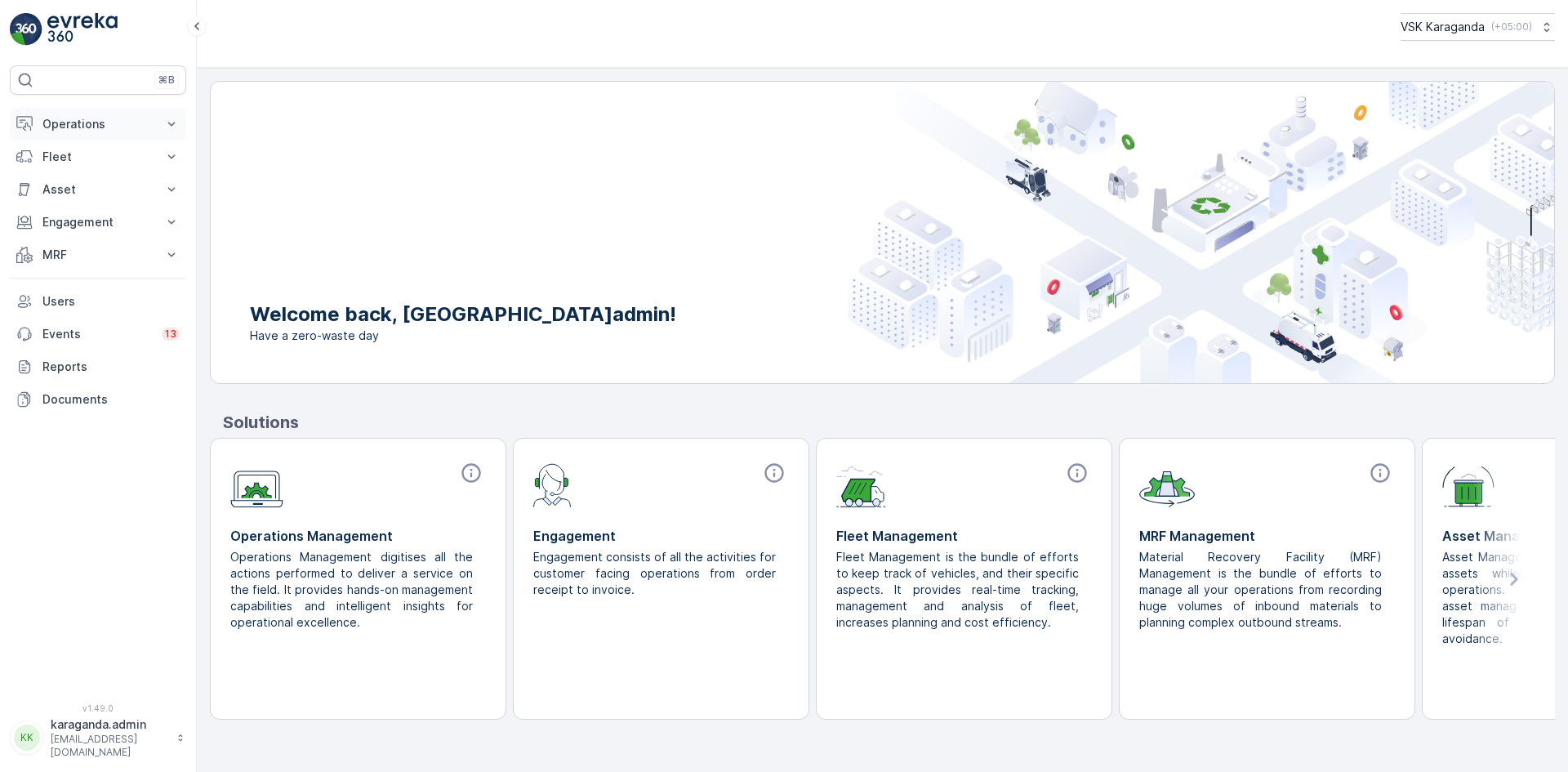
click at [58, 124] on p "Operations" at bounding box center [97, 124] width 111 height 16
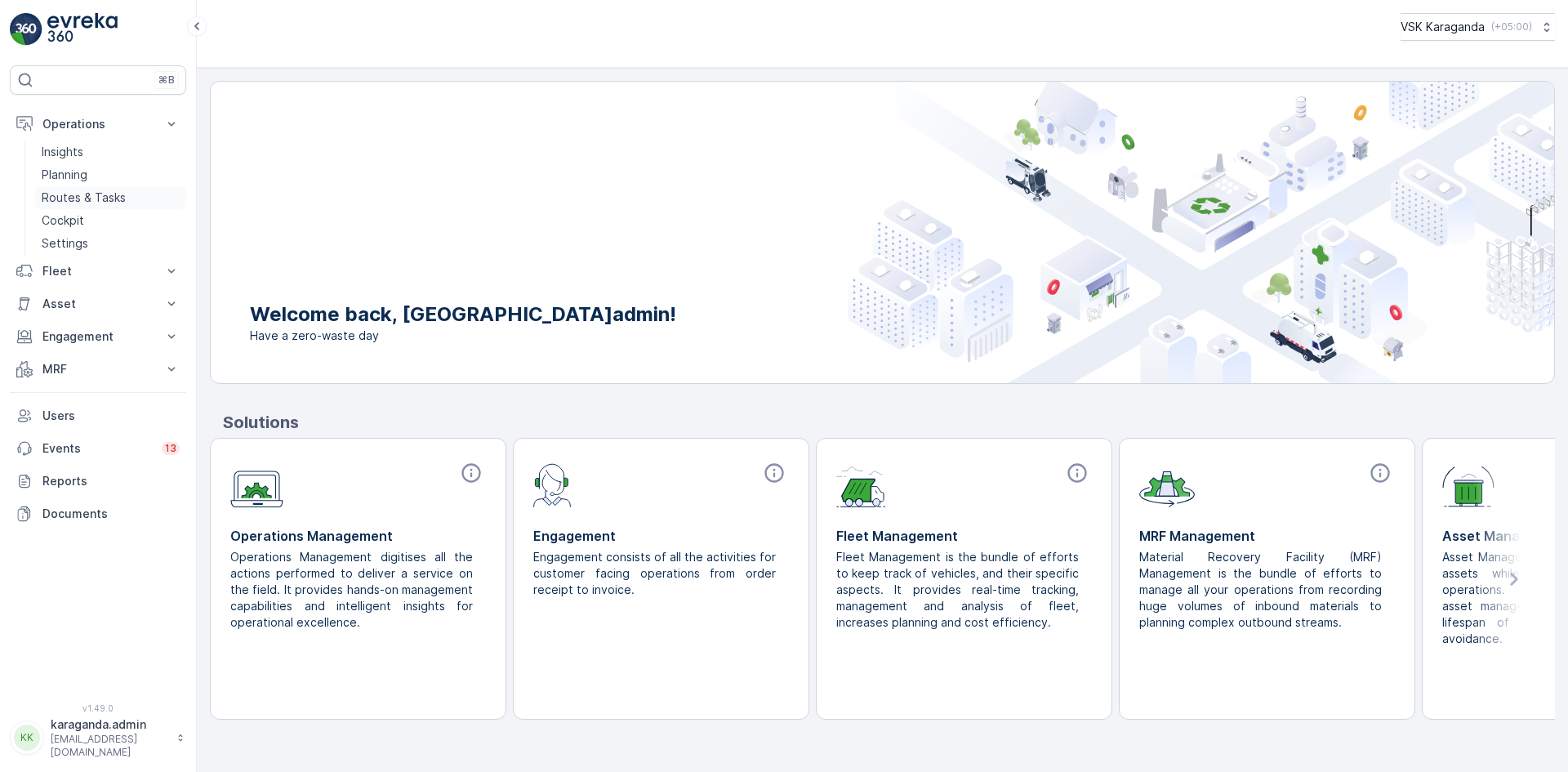
click at [68, 197] on p "Routes & Tasks" at bounding box center [84, 197] width 84 height 16
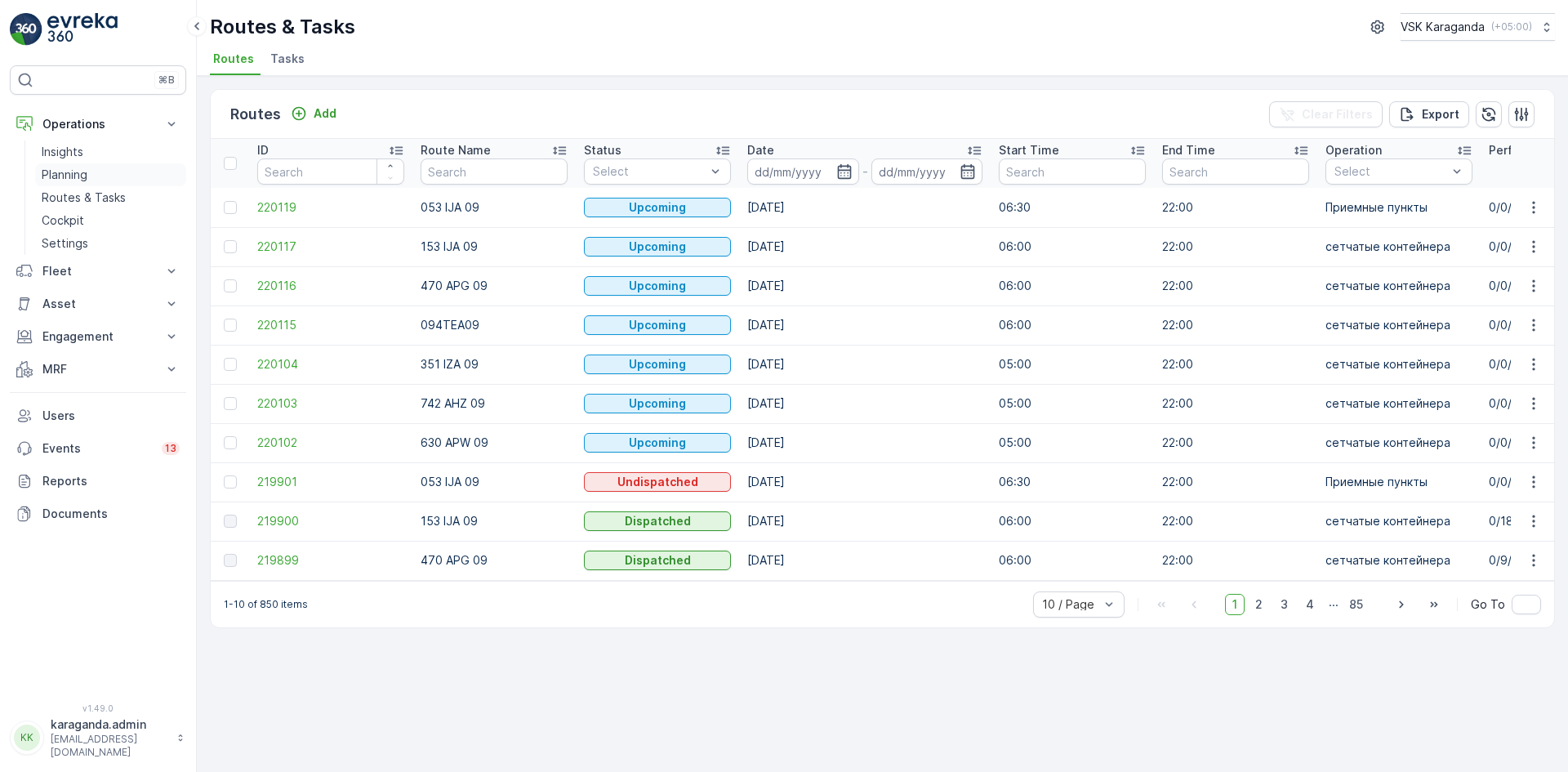
click at [81, 173] on p "Planning" at bounding box center [64, 174] width 46 height 16
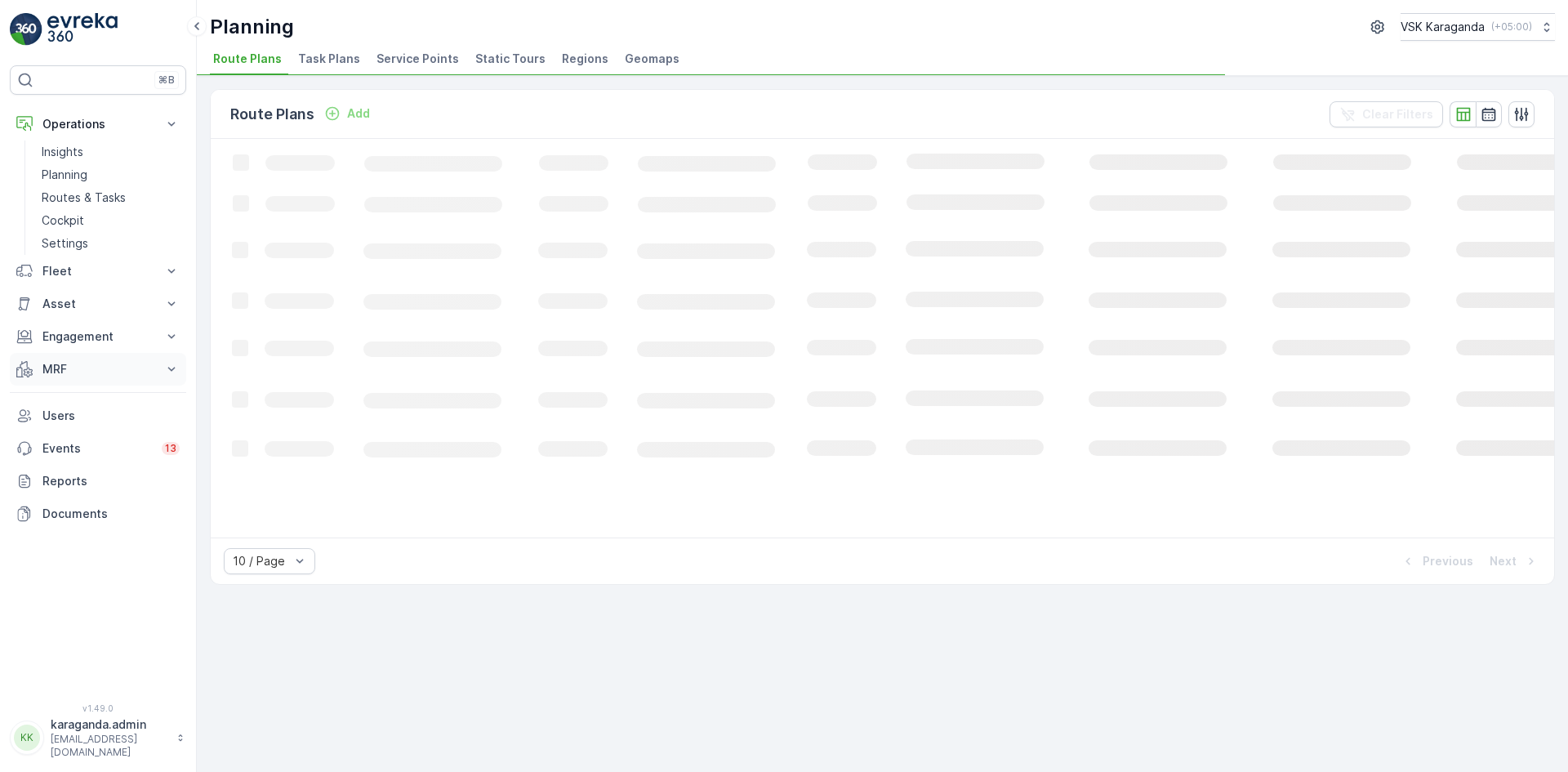
click at [49, 366] on p "MRF" at bounding box center [97, 369] width 111 height 16
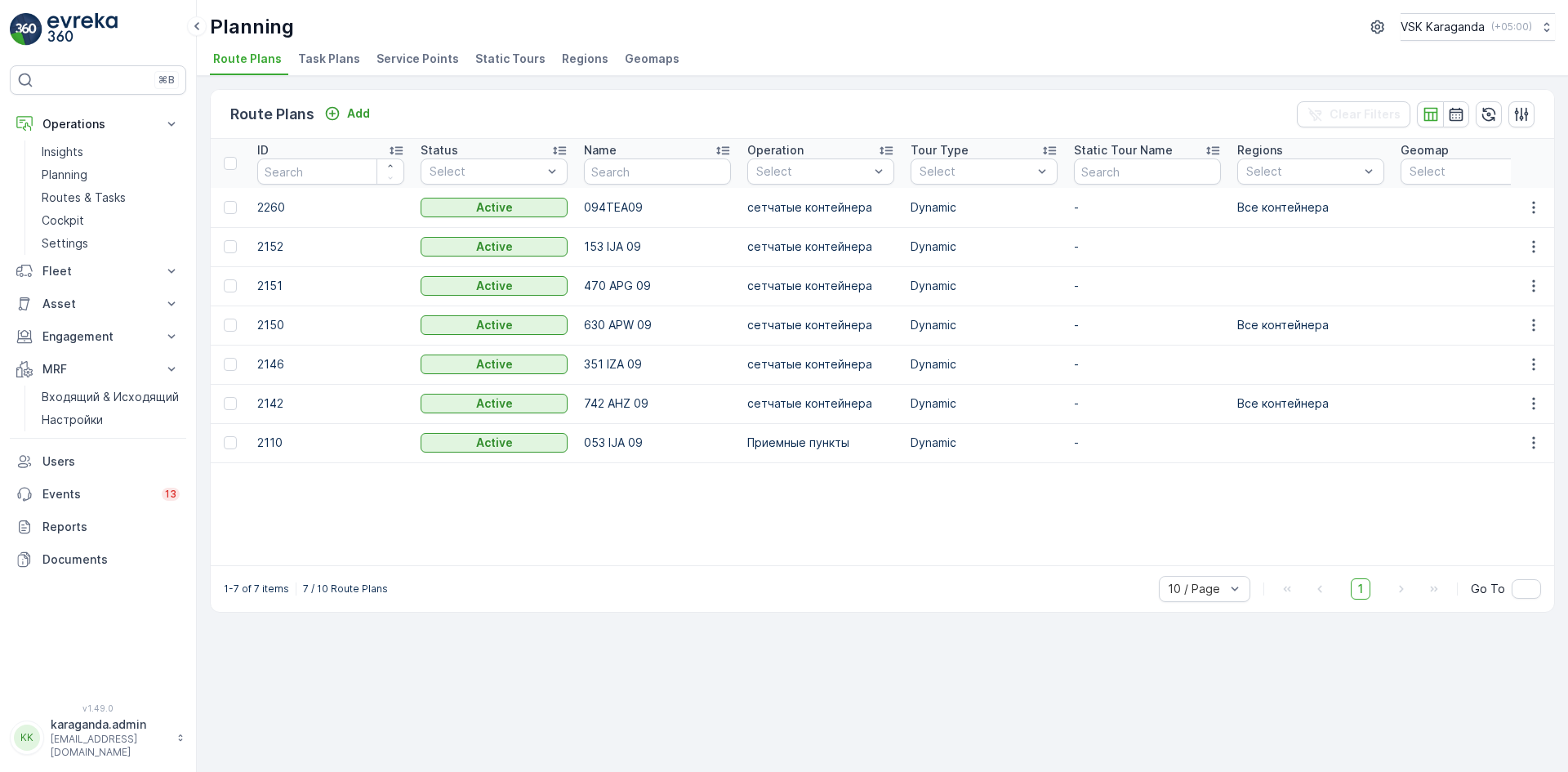
click at [65, 398] on p "Входящий & Исходящий" at bounding box center [109, 396] width 137 height 16
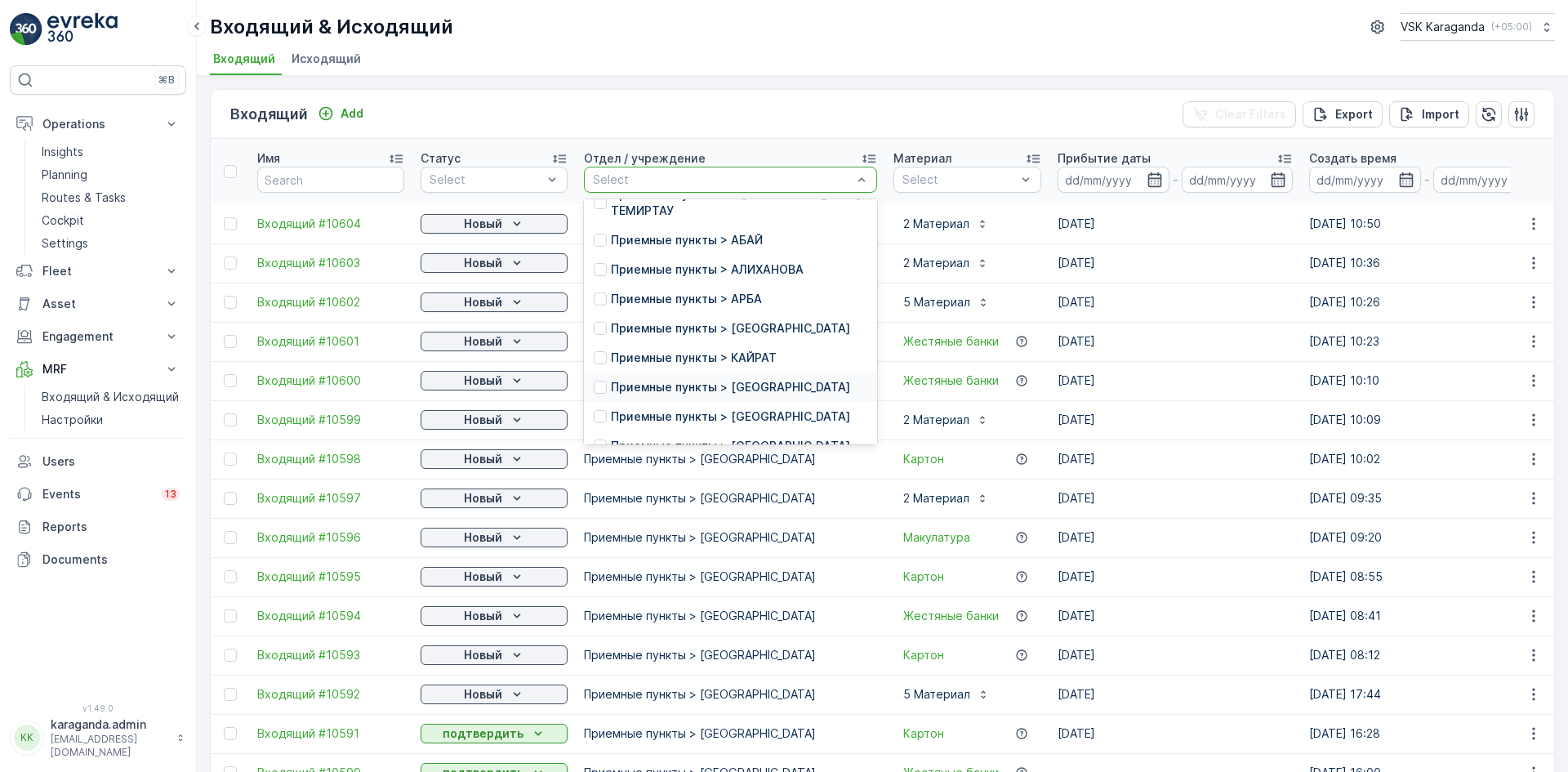
scroll to position [164, 0]
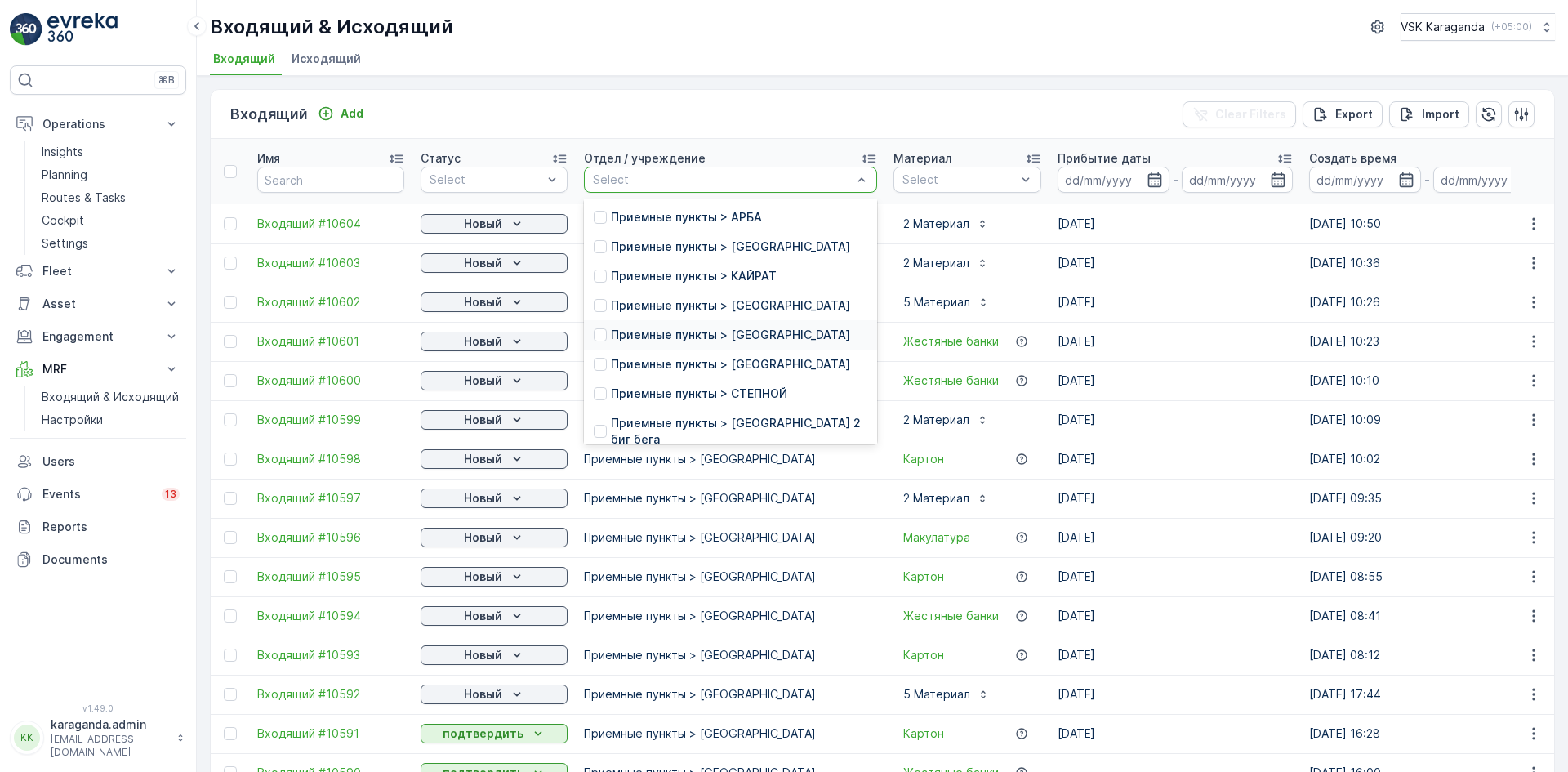
click at [685, 343] on p "Приемные пункты > [GEOGRAPHIC_DATA]" at bounding box center [731, 334] width 240 height 16
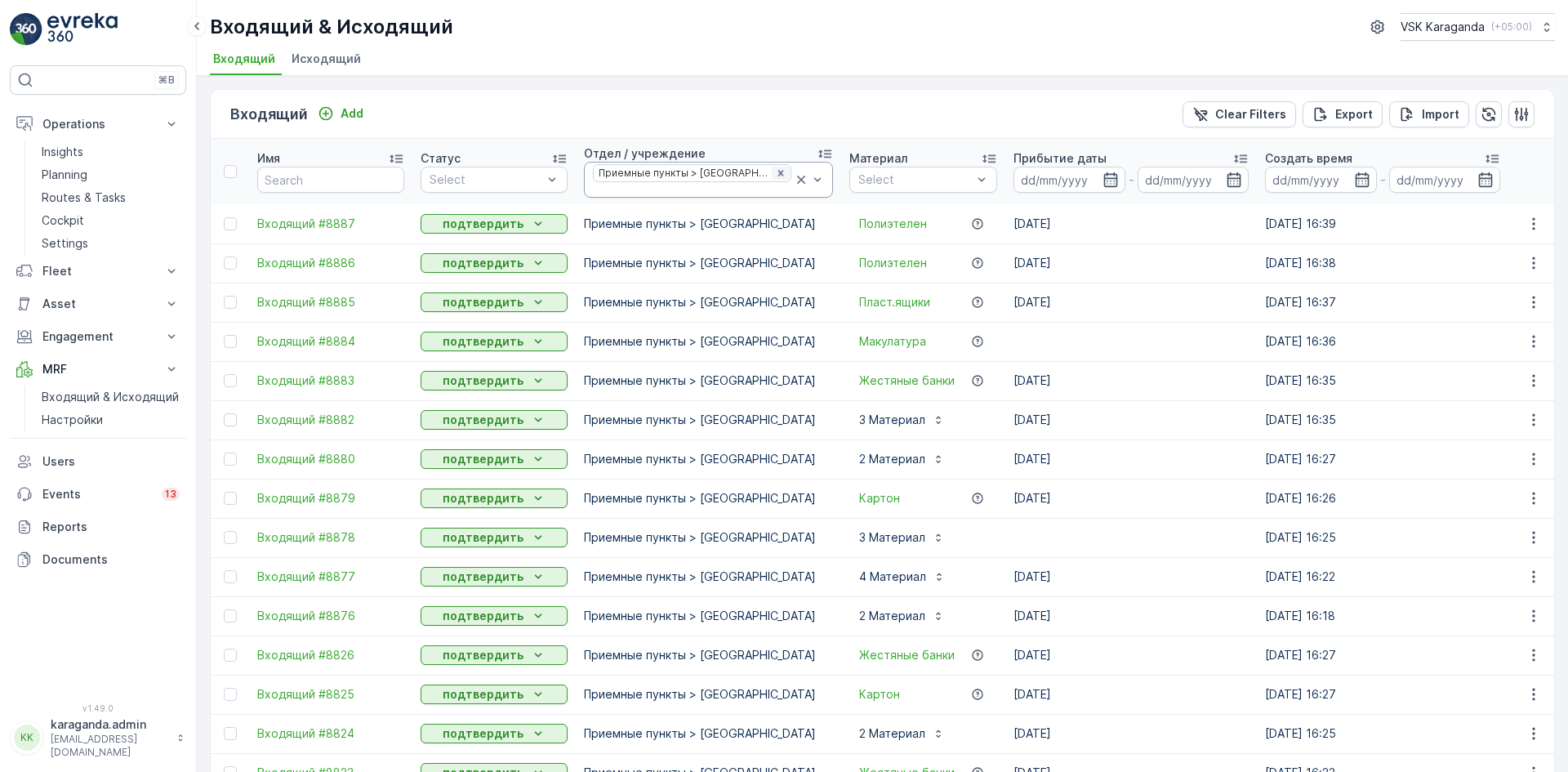
click at [772, 166] on div "Remove Приемные пункты > САРАНЬ" at bounding box center [781, 172] width 18 height 13
click at [775, 170] on icon "Remove Приемные пункты > САРАНЬ" at bounding box center [781, 172] width 11 height 11
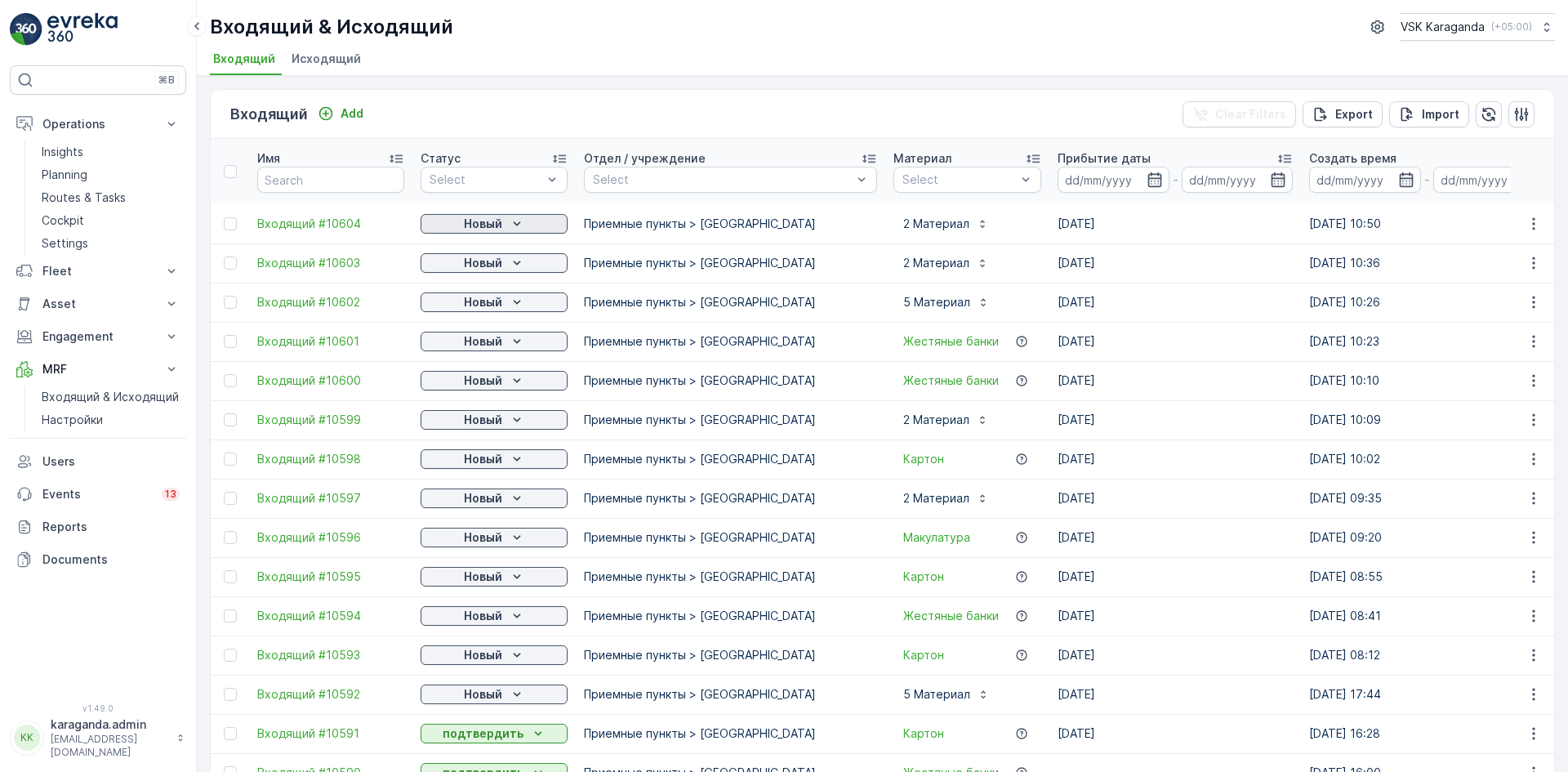
click at [513, 225] on icon "Новый" at bounding box center [517, 223] width 16 height 16
click at [487, 271] on span "подтвердить" at bounding box center [468, 271] width 75 height 16
click at [489, 266] on p "Новый" at bounding box center [482, 263] width 39 height 16
click at [482, 304] on span "подтвердить" at bounding box center [468, 310] width 75 height 16
click at [488, 305] on p "Новый" at bounding box center [482, 302] width 39 height 16
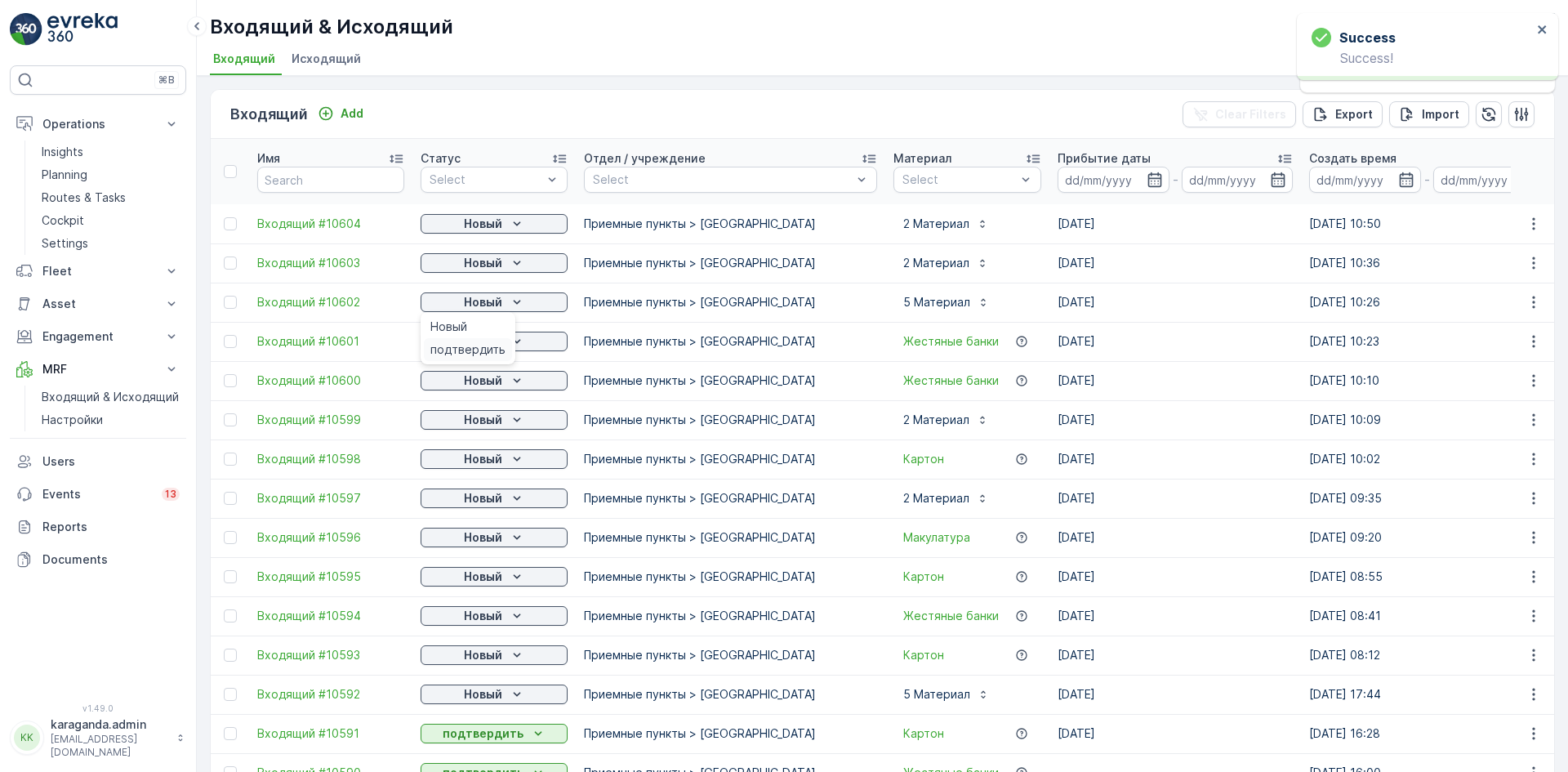
click at [479, 351] on span "подтвердить" at bounding box center [468, 349] width 75 height 16
click at [507, 344] on div "Новый" at bounding box center [494, 341] width 134 height 16
click at [495, 383] on span "подтвердить" at bounding box center [468, 389] width 75 height 16
click at [495, 421] on span "подтвердить" at bounding box center [468, 427] width 75 height 16
click at [500, 422] on p "Новый" at bounding box center [482, 420] width 39 height 16
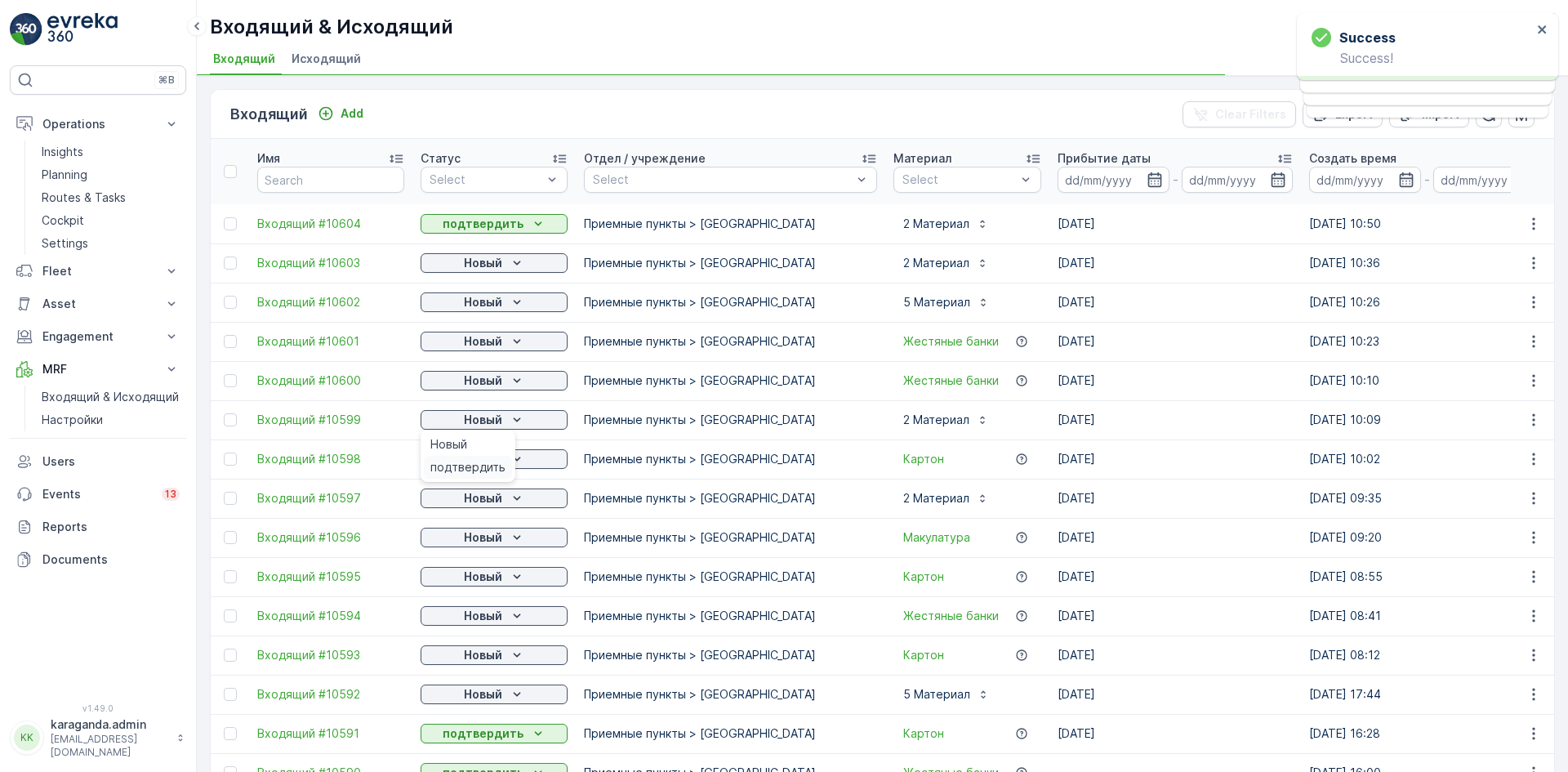
click at [492, 474] on span "подтвердить" at bounding box center [468, 467] width 75 height 16
click at [502, 464] on div "Новый" at bounding box center [494, 458] width 134 height 16
click at [488, 498] on span "подтвердить" at bounding box center [468, 506] width 75 height 16
click at [498, 502] on p "Новый" at bounding box center [482, 498] width 39 height 16
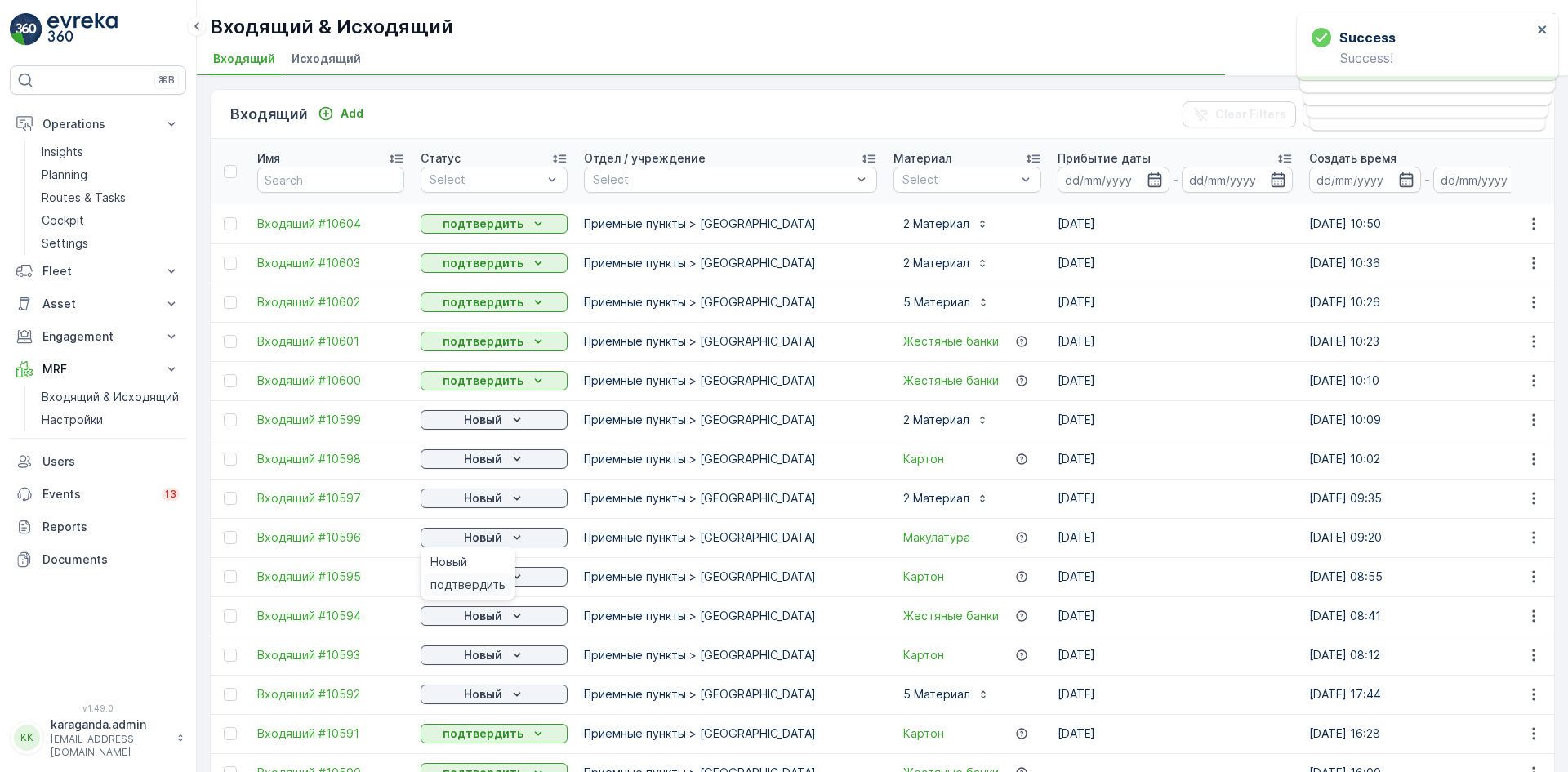
click at [496, 579] on span "подтвердить" at bounding box center [468, 584] width 75 height 16
click at [496, 581] on p "Новый" at bounding box center [482, 576] width 39 height 16
click at [482, 663] on span "подтвердить" at bounding box center [468, 663] width 75 height 16
click at [494, 657] on p "Новый" at bounding box center [482, 655] width 39 height 16
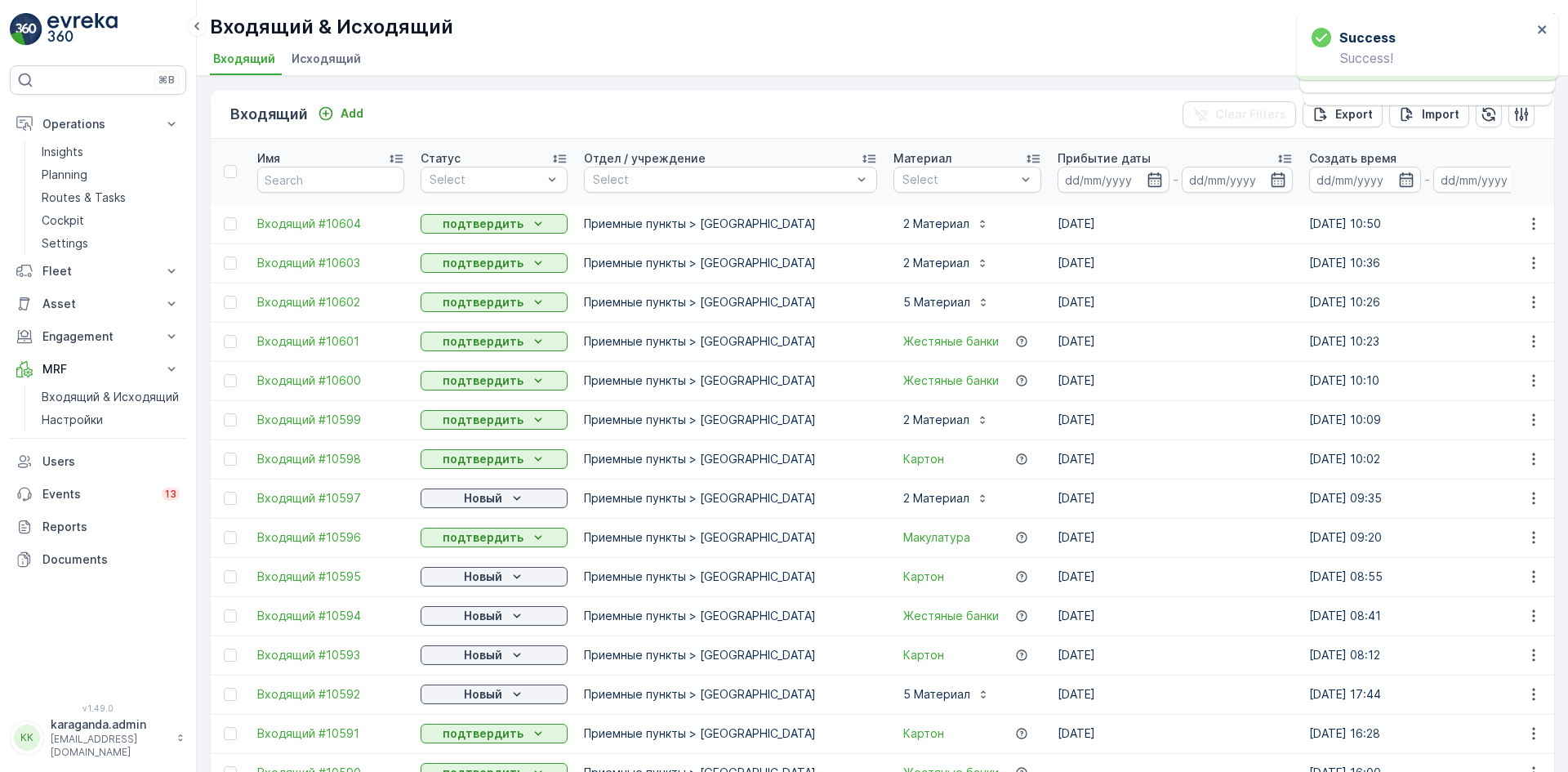
click at [490, 693] on p "Новый" at bounding box center [482, 694] width 39 height 16
click at [473, 737] on span "подтвердить" at bounding box center [468, 741] width 75 height 16
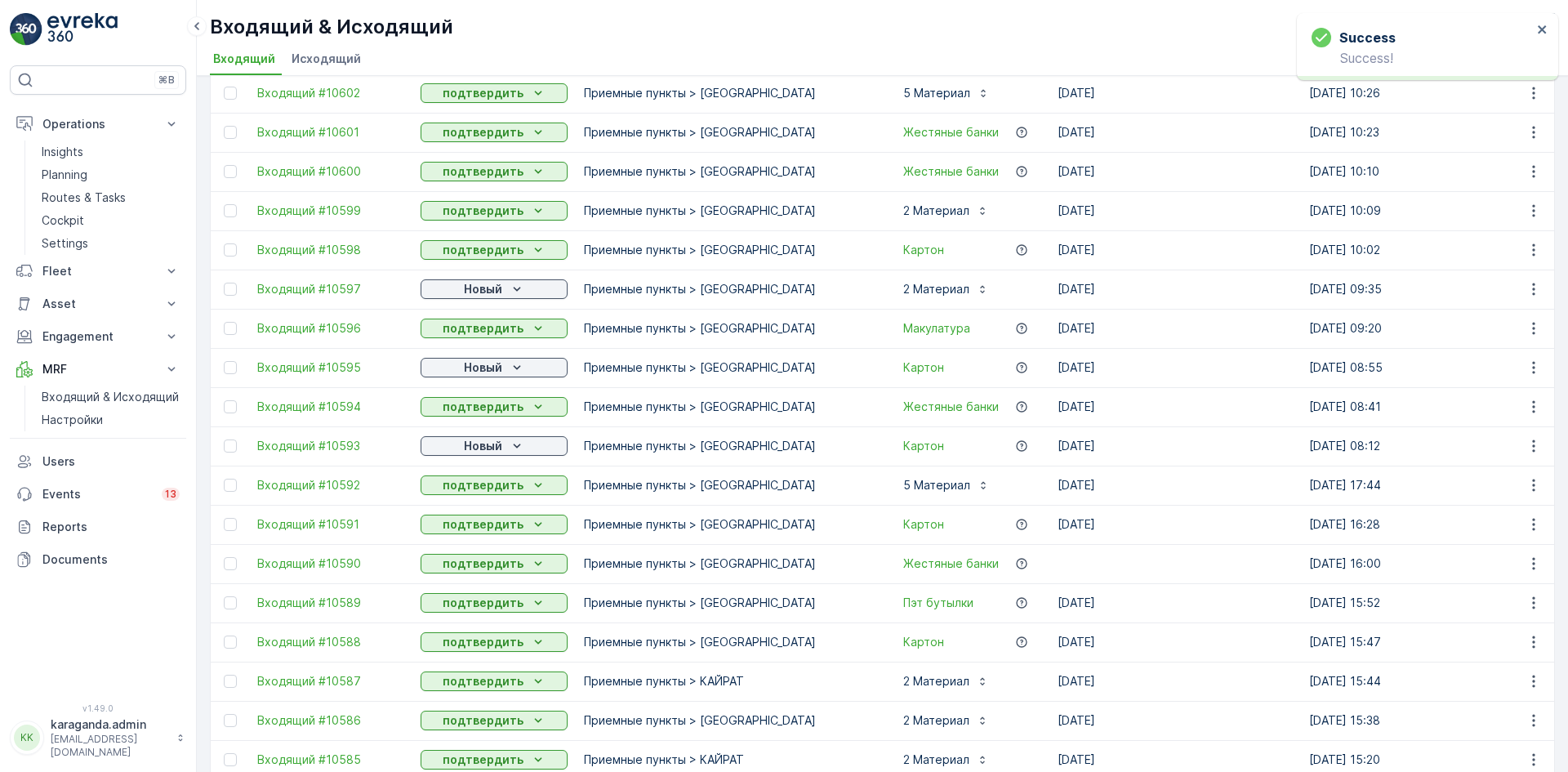
scroll to position [245, 0]
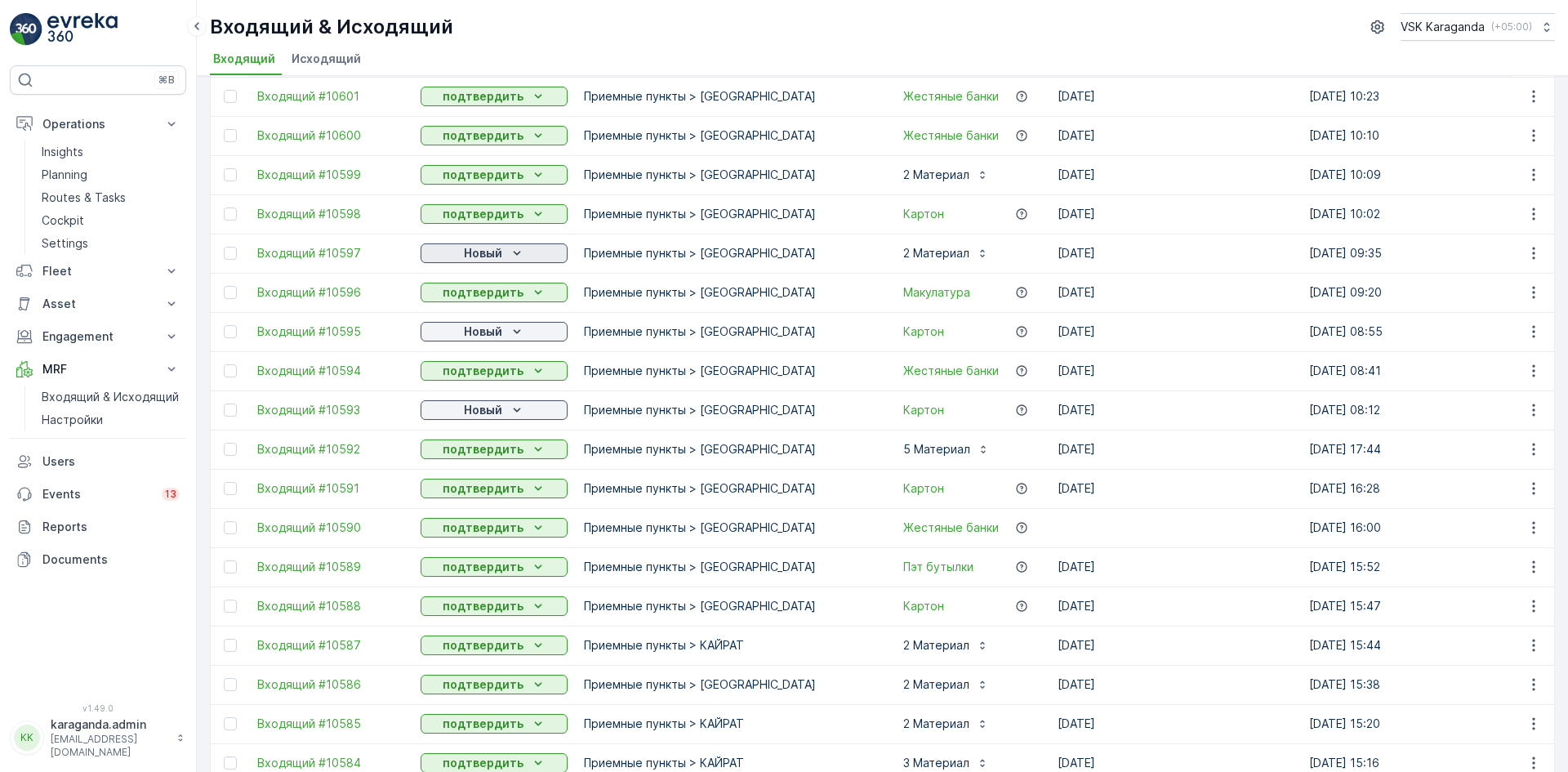
click at [493, 256] on p "Новый" at bounding box center [482, 252] width 39 height 16
click at [479, 299] on span "подтвердить" at bounding box center [468, 300] width 75 height 16
click at [479, 323] on p "Новый" at bounding box center [482, 331] width 39 height 16
click at [466, 370] on span "подтвердить" at bounding box center [468, 378] width 75 height 16
click at [466, 407] on p "Новый" at bounding box center [482, 409] width 39 height 16
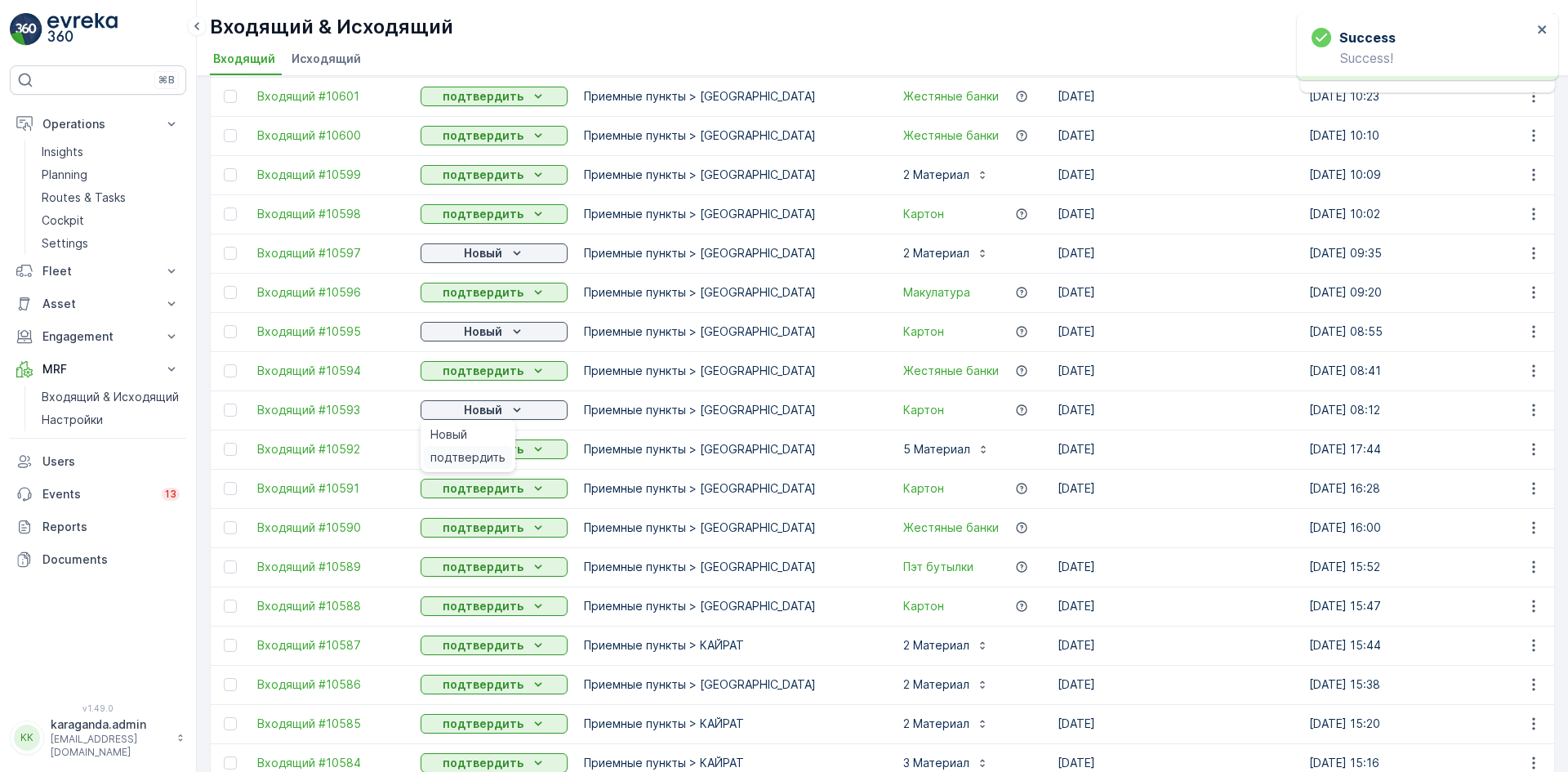
click at [458, 459] on span "подтвердить" at bounding box center [468, 457] width 75 height 16
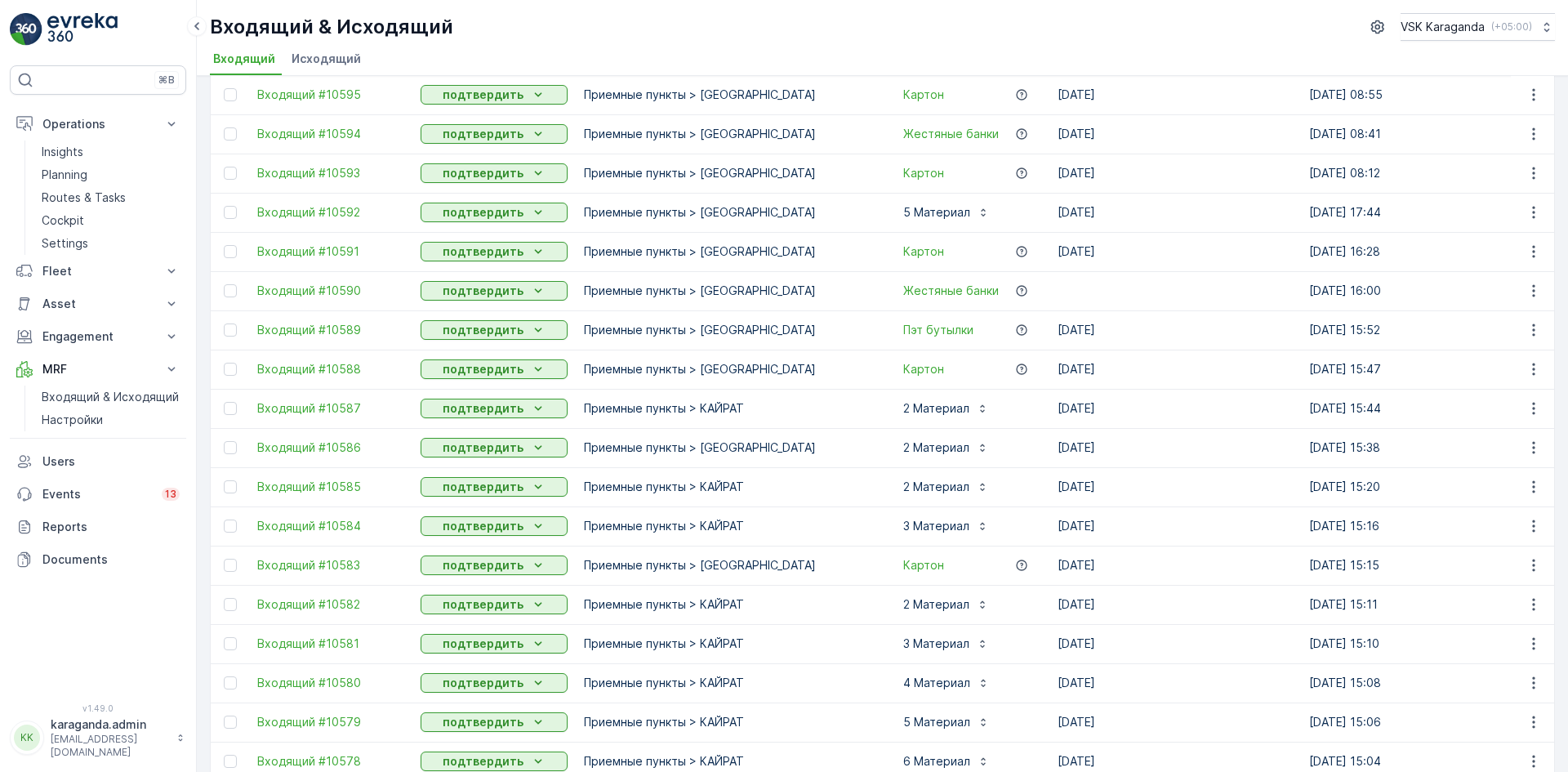
scroll to position [0, 0]
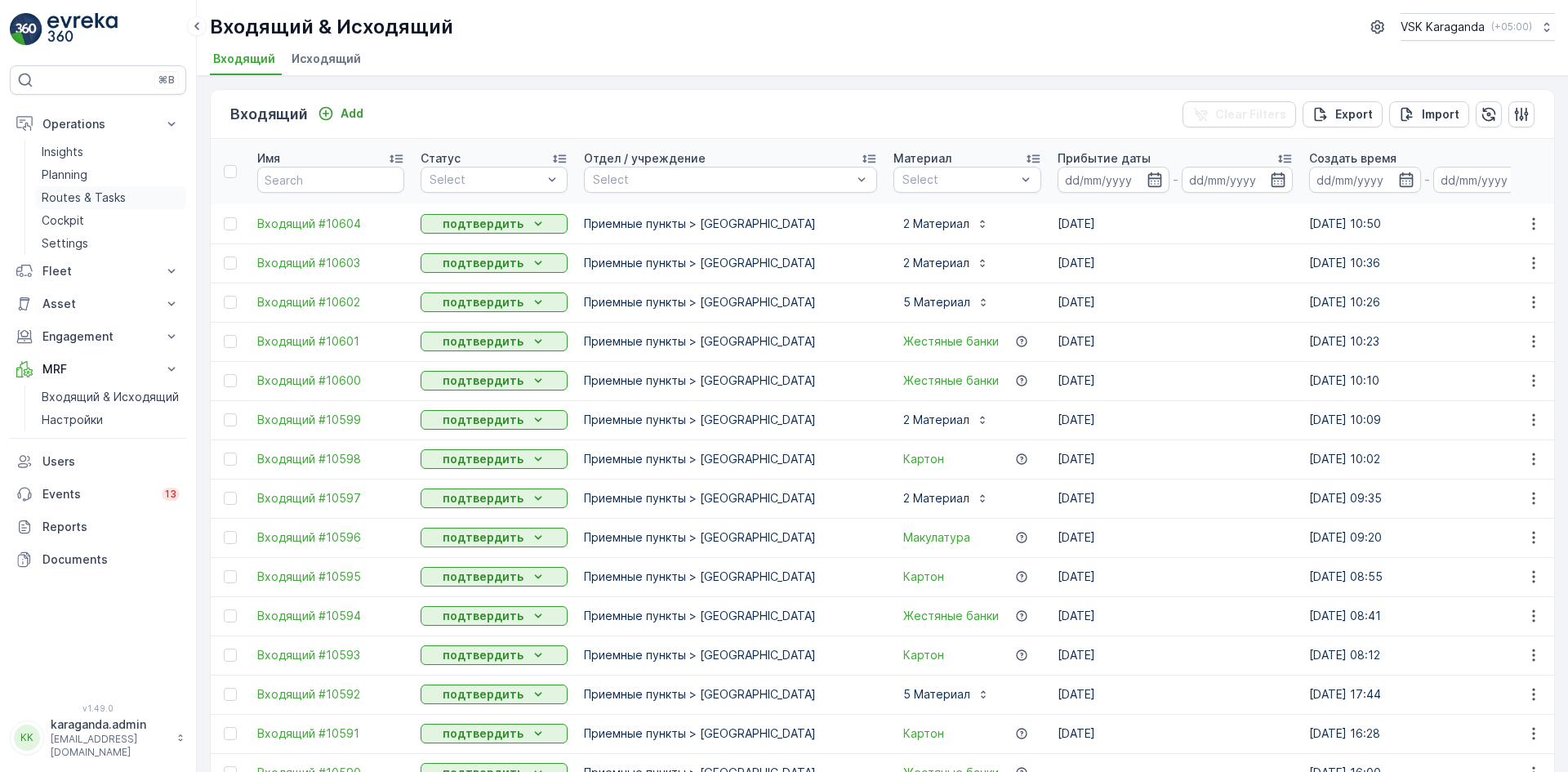
click at [58, 198] on p "Routes & Tasks" at bounding box center [84, 197] width 84 height 16
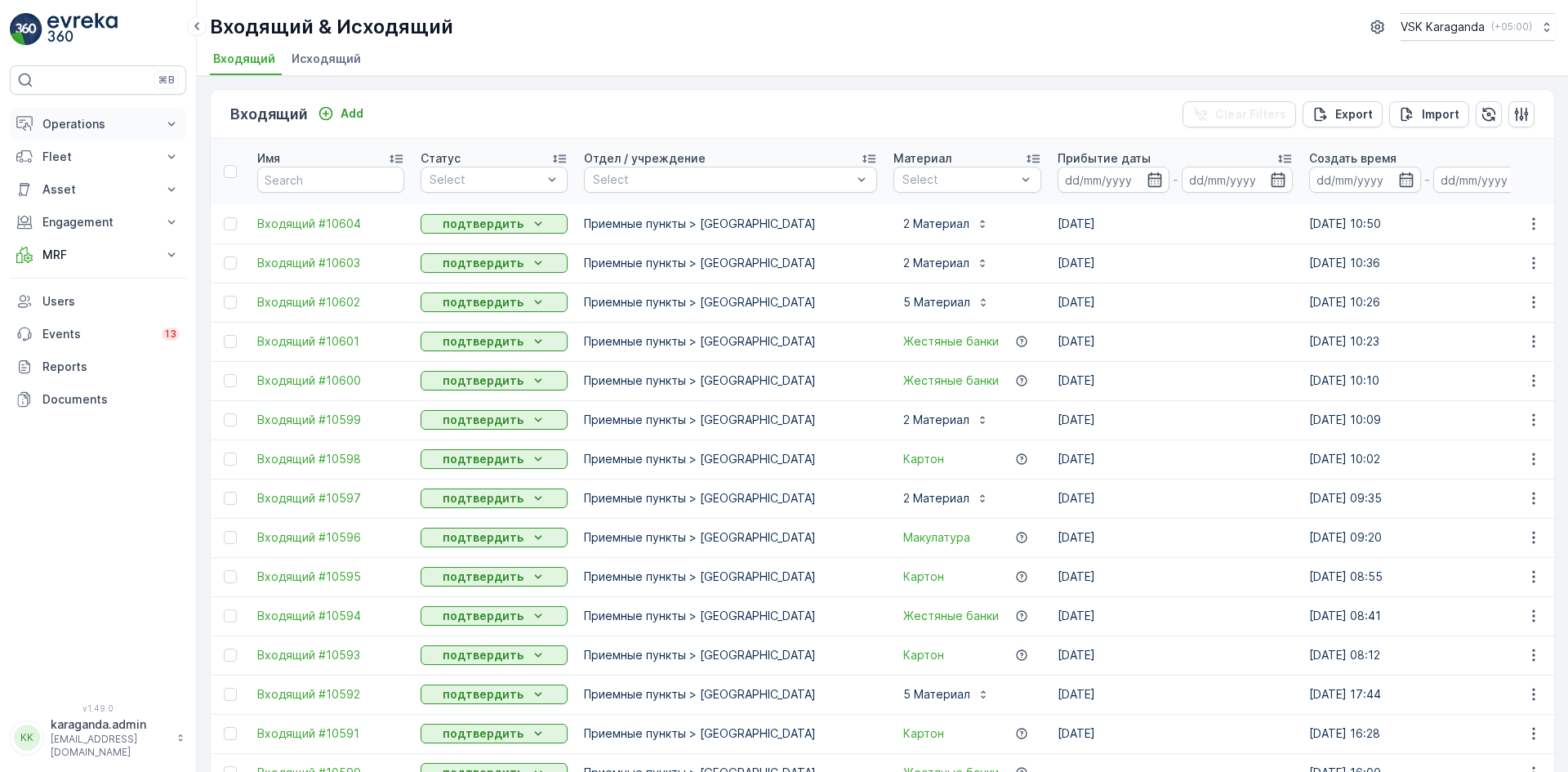
click at [78, 131] on p "Operations" at bounding box center [97, 124] width 111 height 16
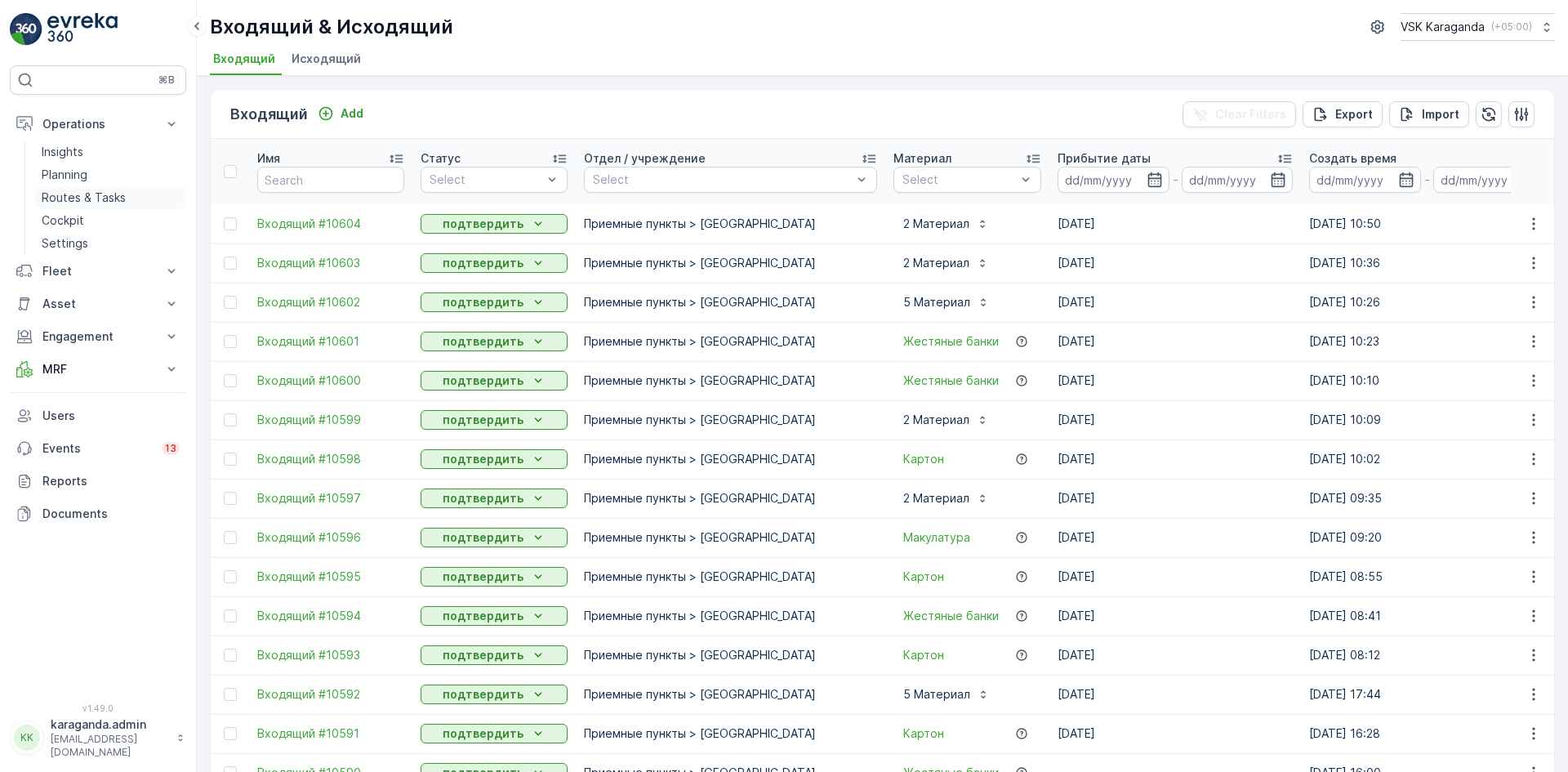
click at [87, 191] on p "Routes & Tasks" at bounding box center [84, 197] width 84 height 16
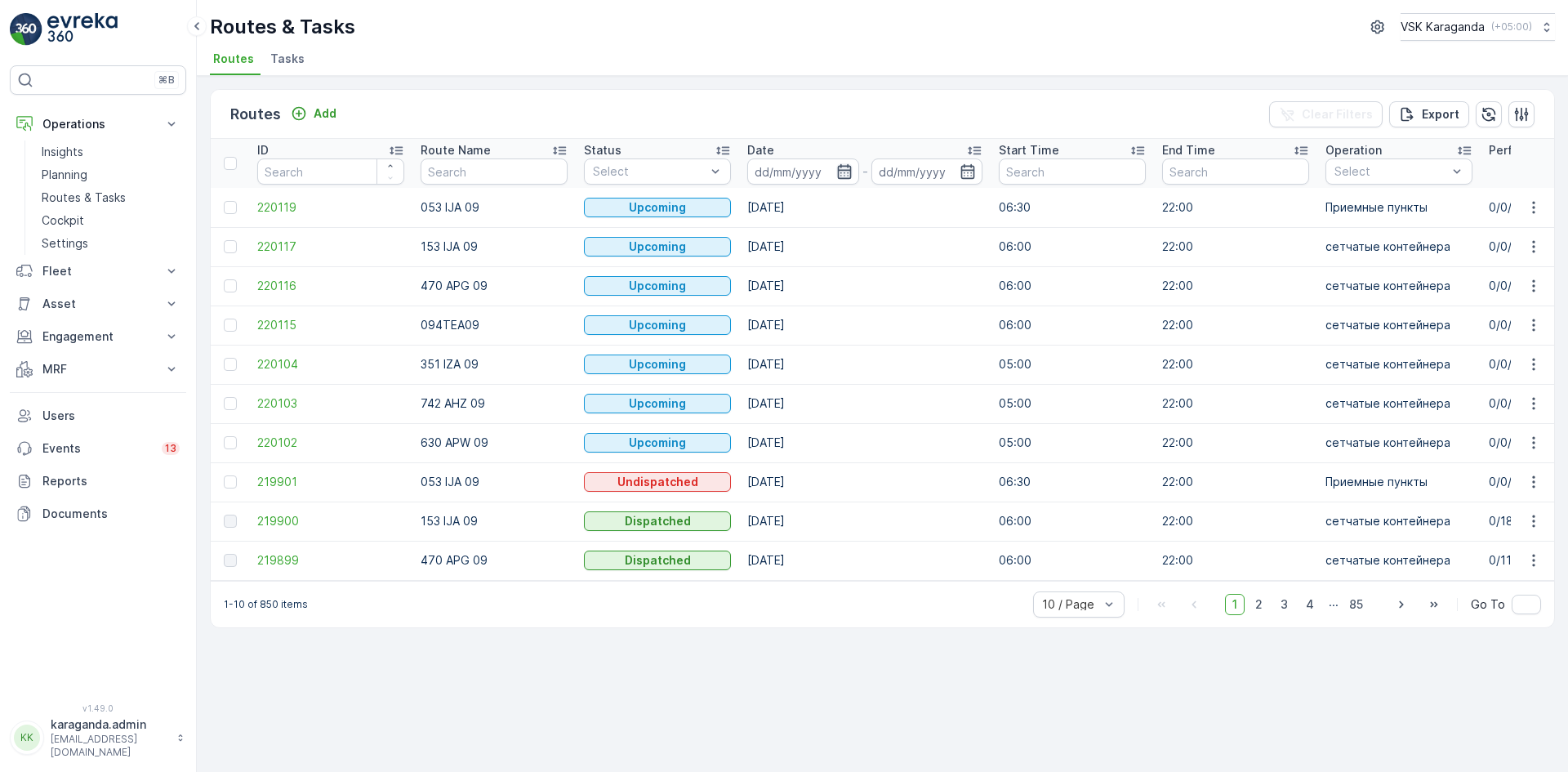
click at [841, 167] on icon "button" at bounding box center [844, 171] width 16 height 16
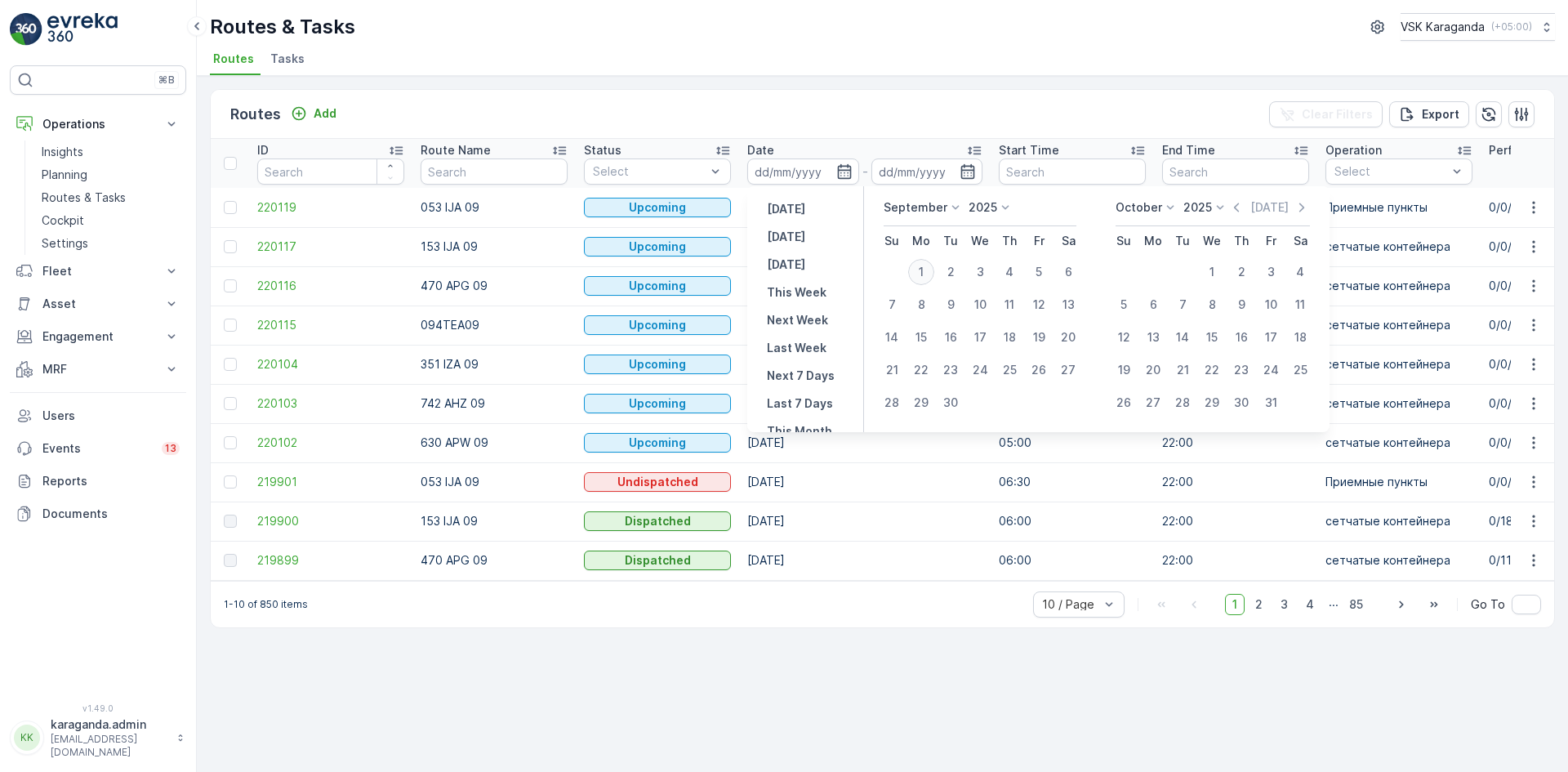
click at [926, 265] on div "1" at bounding box center [921, 272] width 26 height 26
type input "[DATE]"
click at [927, 265] on div "1" at bounding box center [921, 272] width 26 height 26
type input "[DATE]"
click at [927, 265] on div "1" at bounding box center [921, 272] width 26 height 26
